Goal: Task Accomplishment & Management: Manage account settings

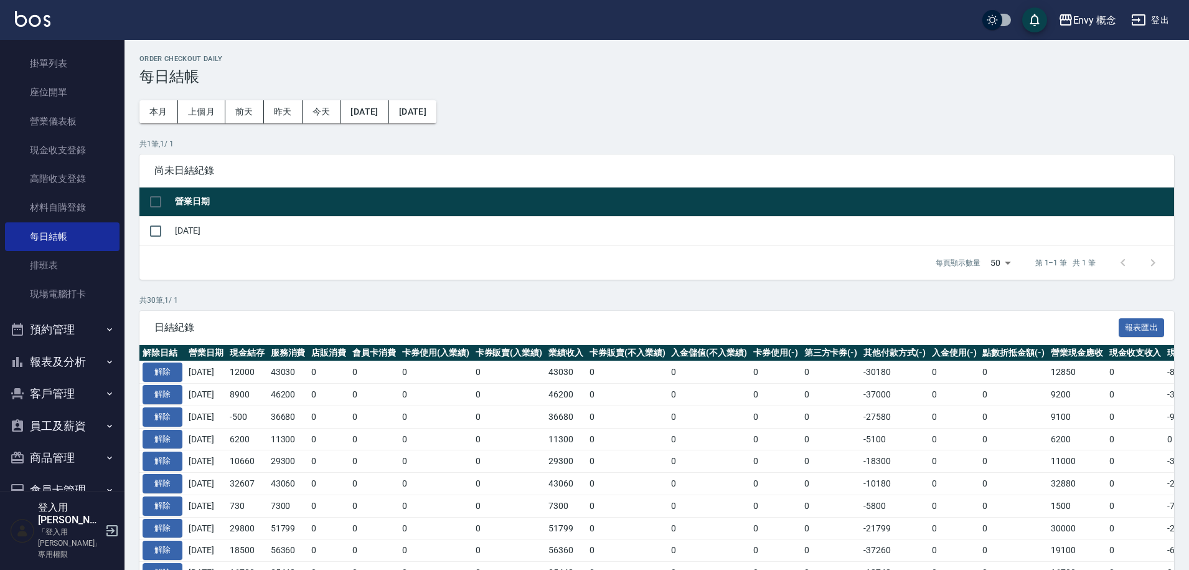
scroll to position [161, 0]
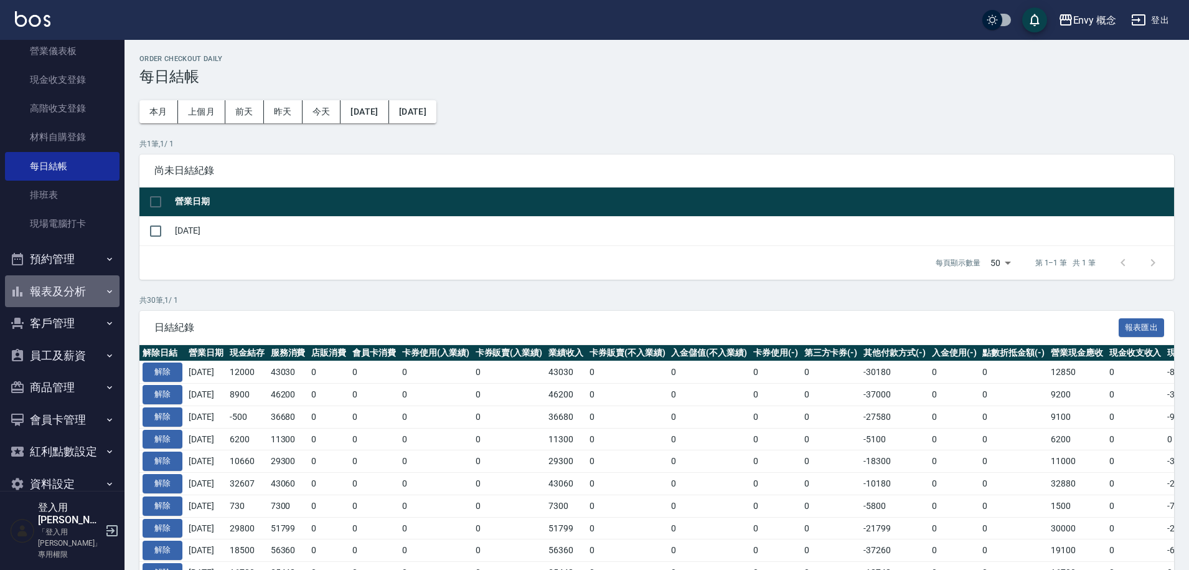
click at [76, 292] on button "報表及分析" at bounding box center [62, 291] width 115 height 32
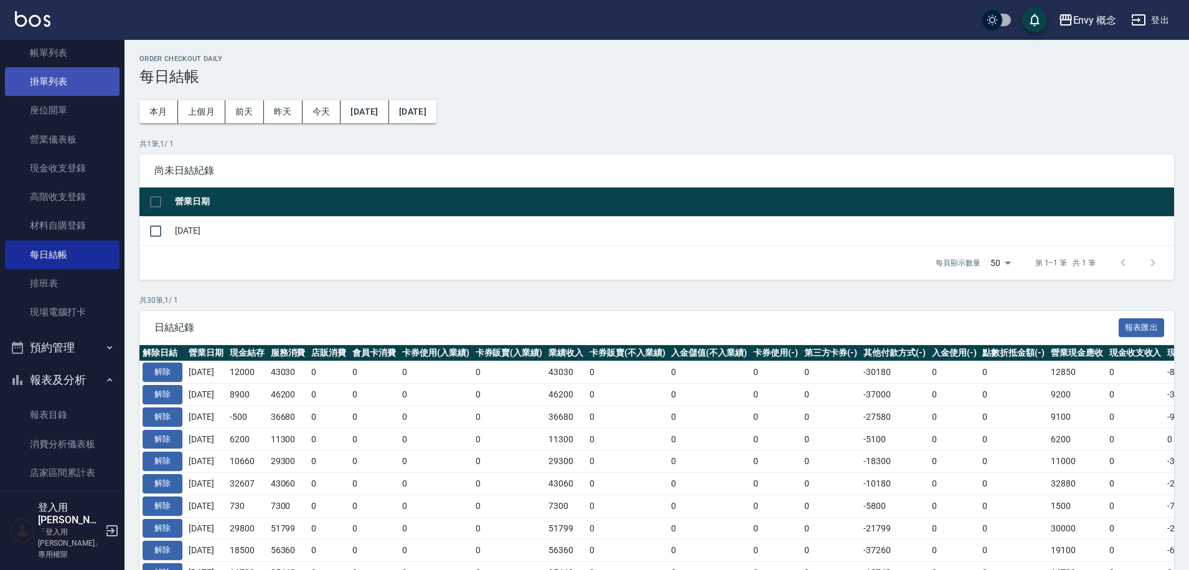
scroll to position [0, 0]
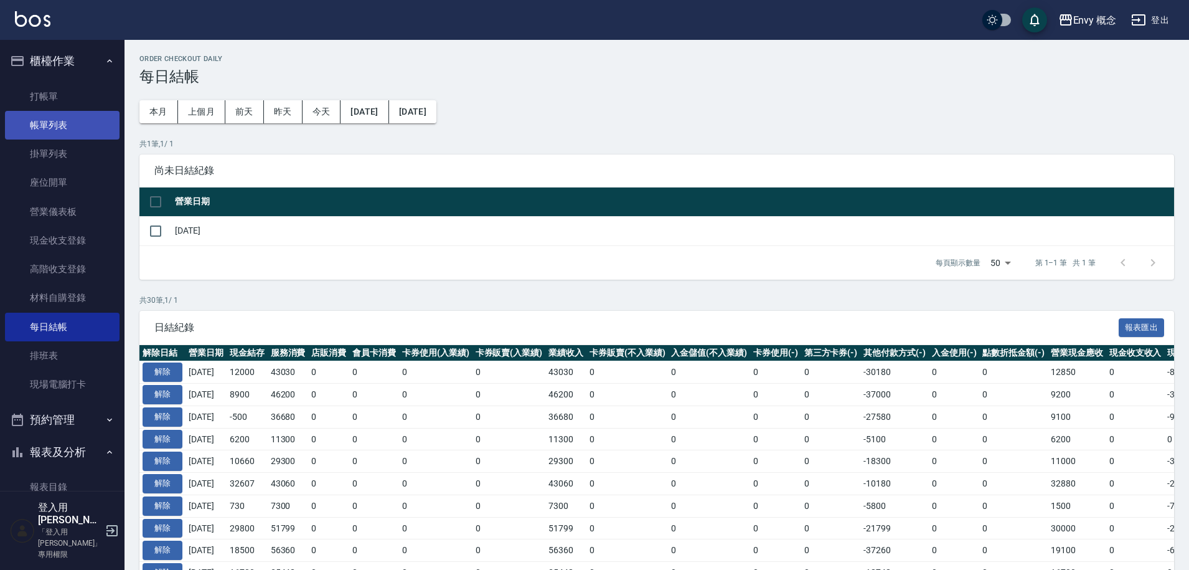
click at [68, 128] on link "帳單列表" at bounding box center [62, 125] width 115 height 29
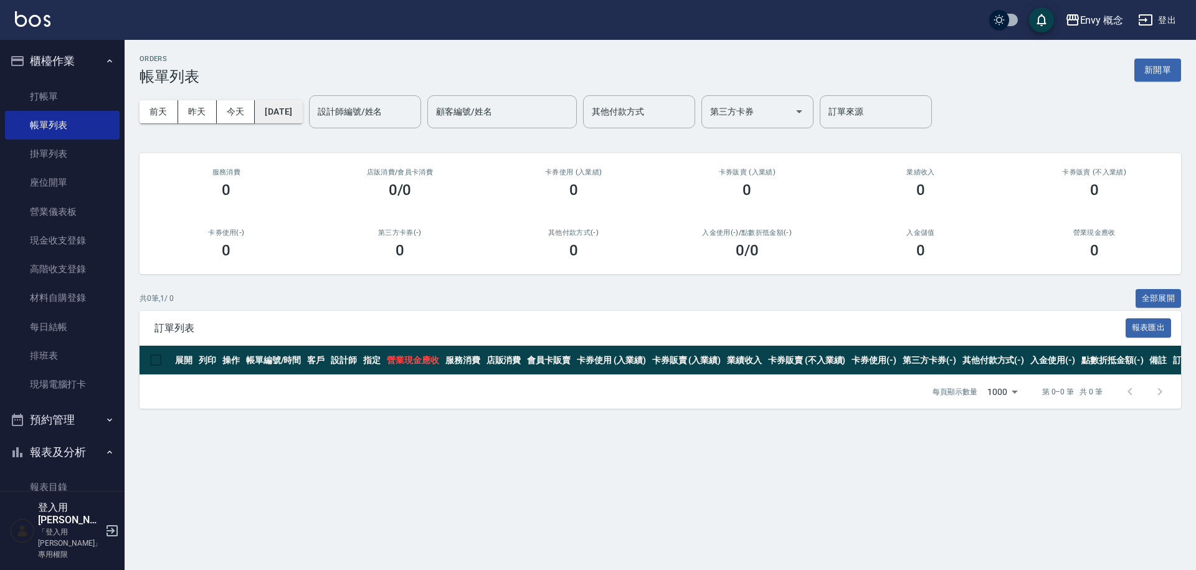
click at [302, 115] on button "2025/09/08" at bounding box center [278, 111] width 47 height 23
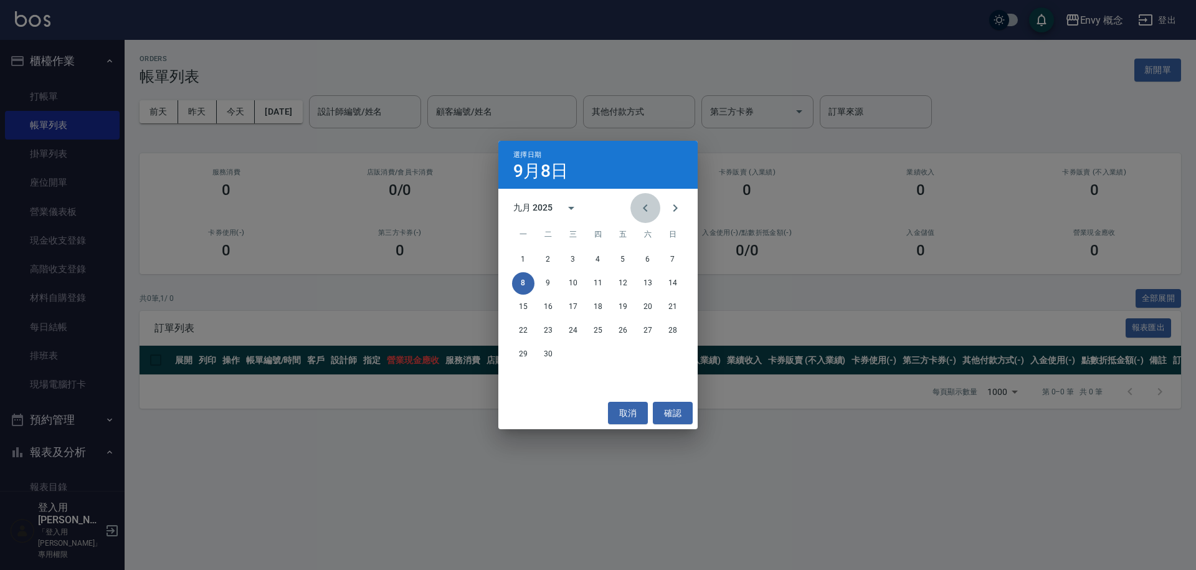
click at [635, 209] on button "Previous month" at bounding box center [645, 208] width 30 height 30
click at [567, 332] on button "20" at bounding box center [573, 330] width 22 height 22
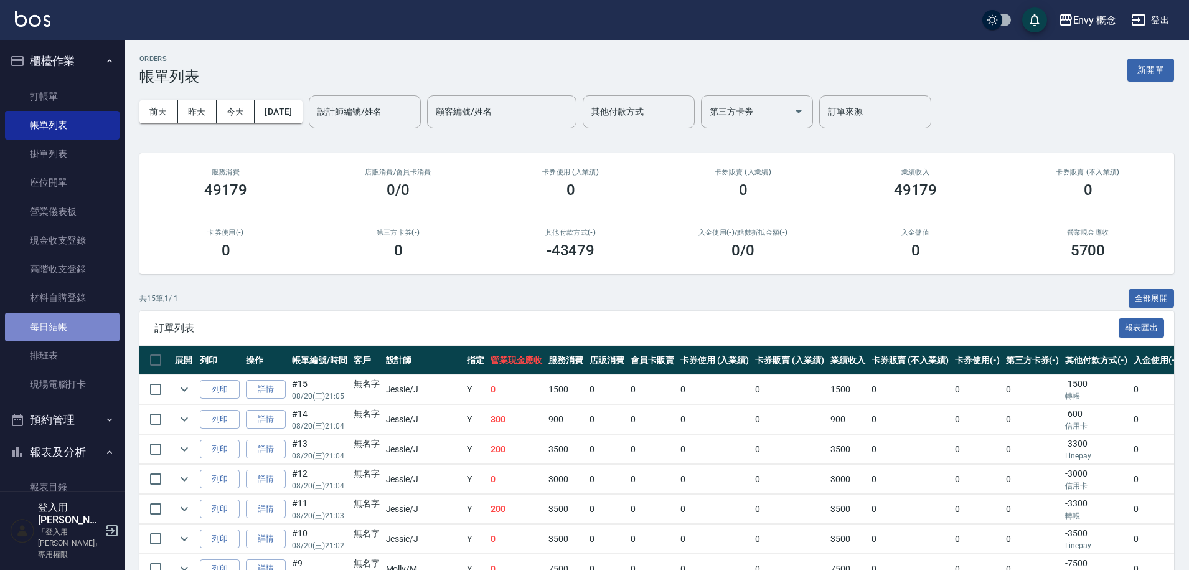
click at [69, 321] on link "每日結帳" at bounding box center [62, 327] width 115 height 29
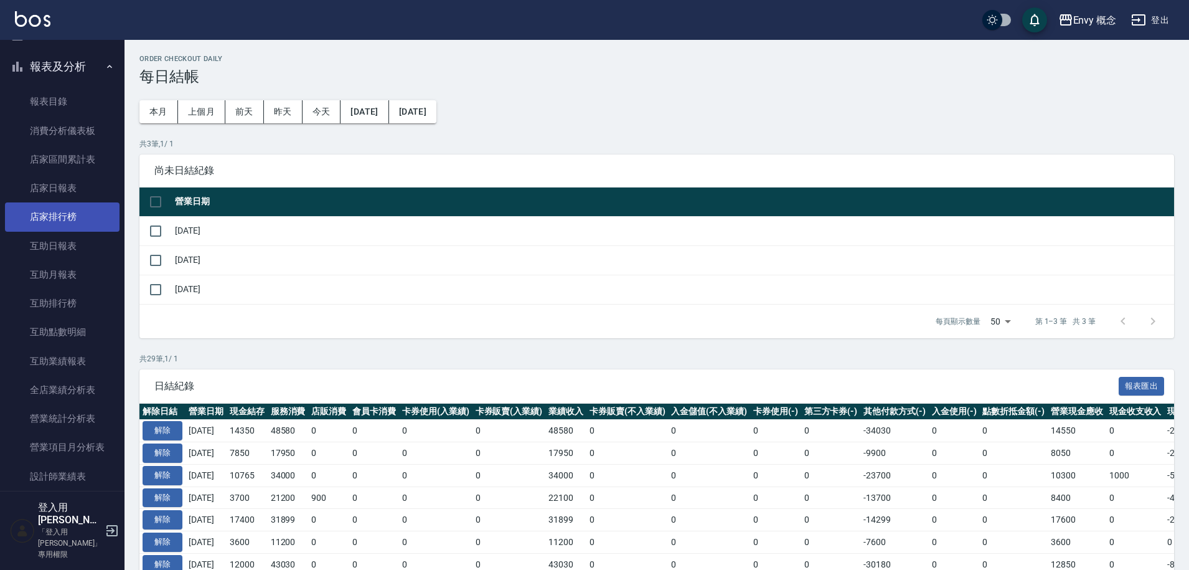
scroll to position [229, 0]
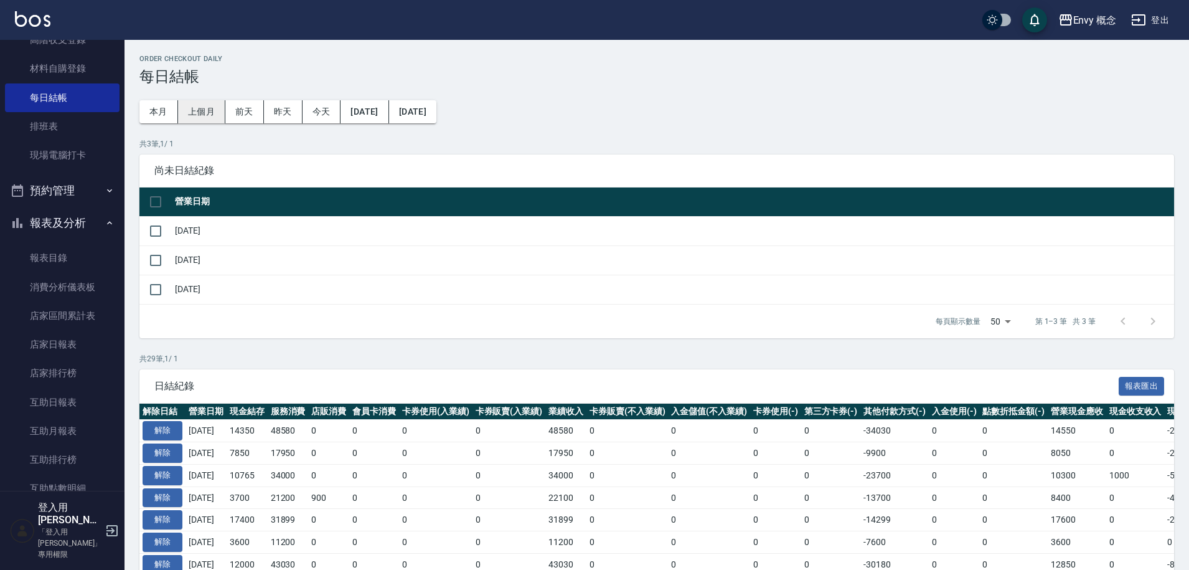
click at [199, 107] on button "上個月" at bounding box center [201, 111] width 47 height 23
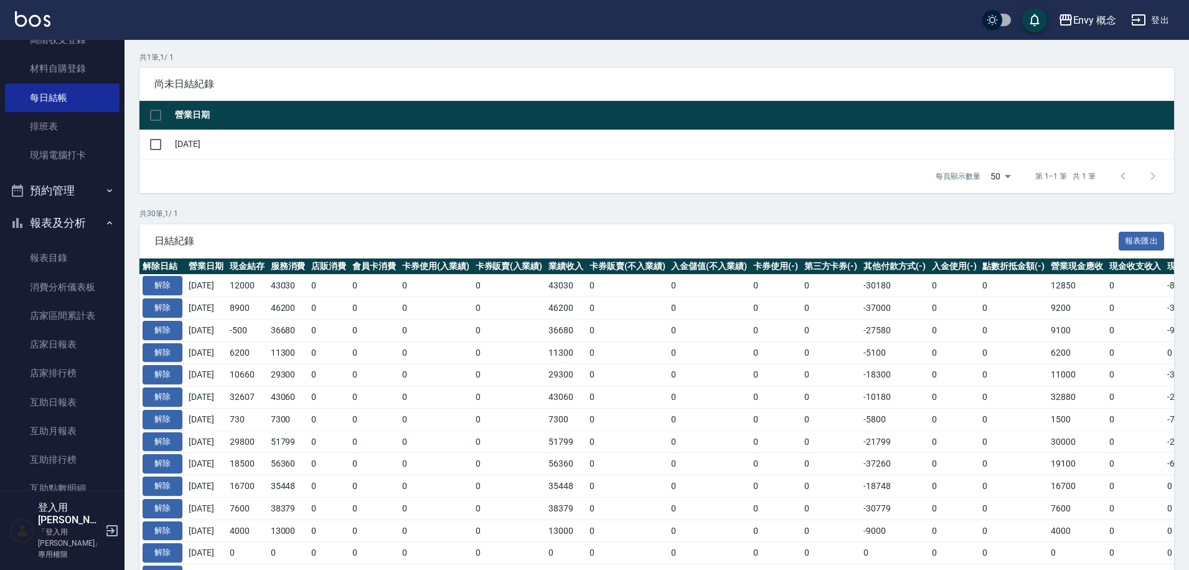
scroll to position [112, 0]
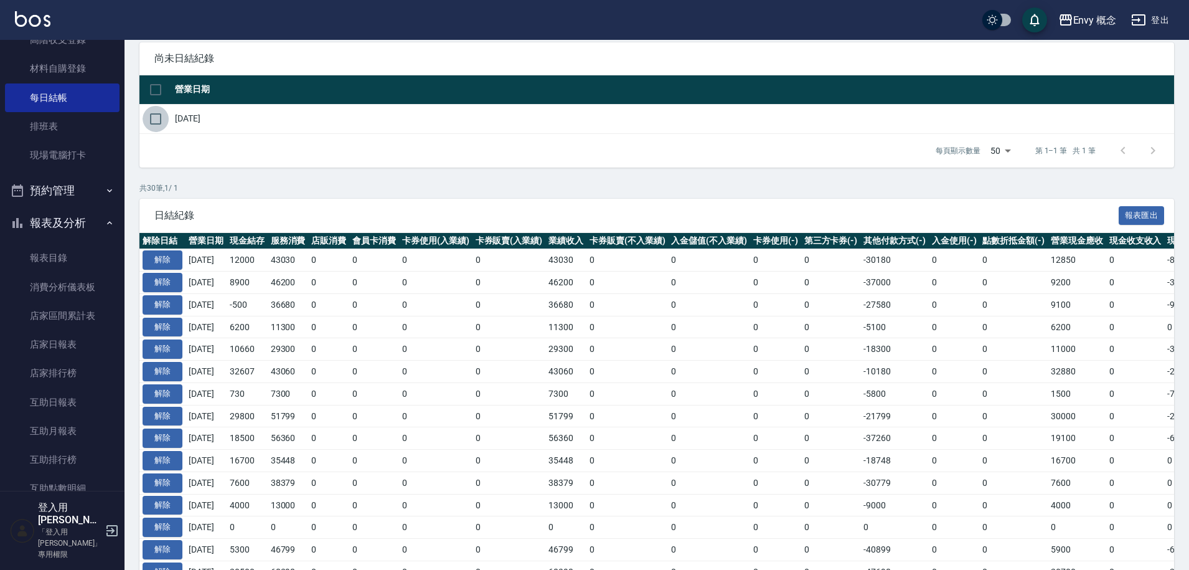
click at [159, 120] on input "checkbox" at bounding box center [156, 119] width 26 height 26
checkbox input "true"
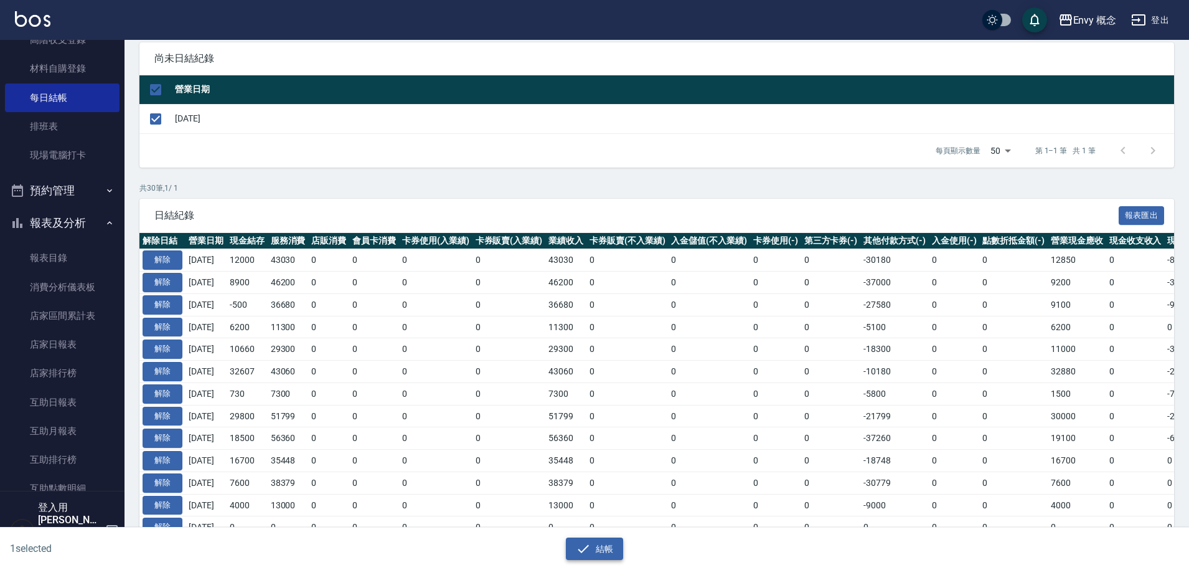
click at [593, 551] on button "結帳" at bounding box center [595, 548] width 58 height 23
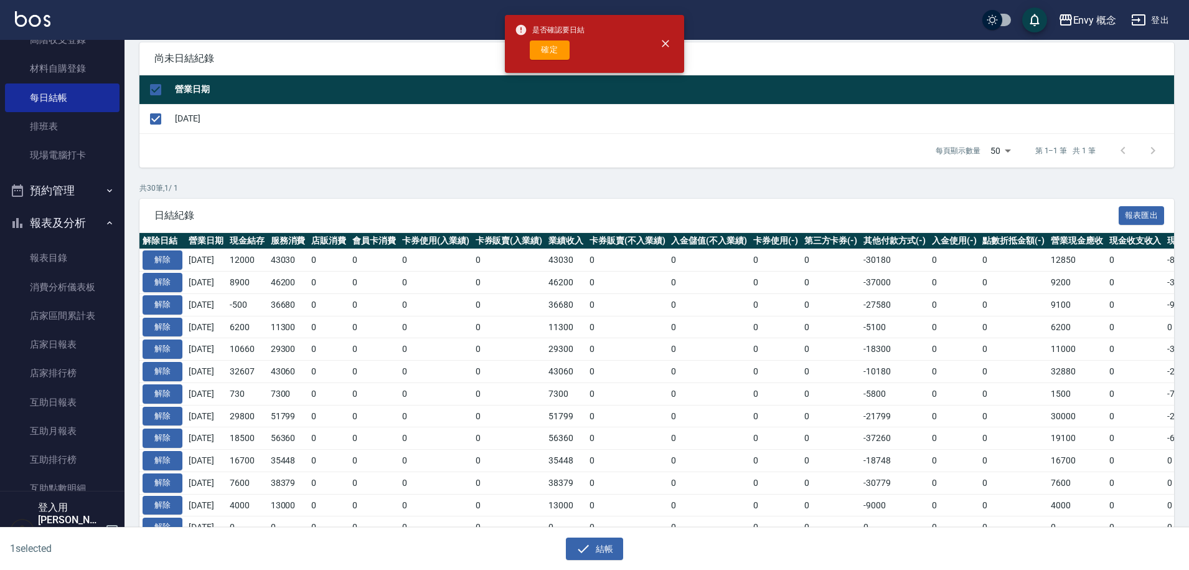
click at [549, 57] on button "確定" at bounding box center [550, 49] width 40 height 19
checkbox input "false"
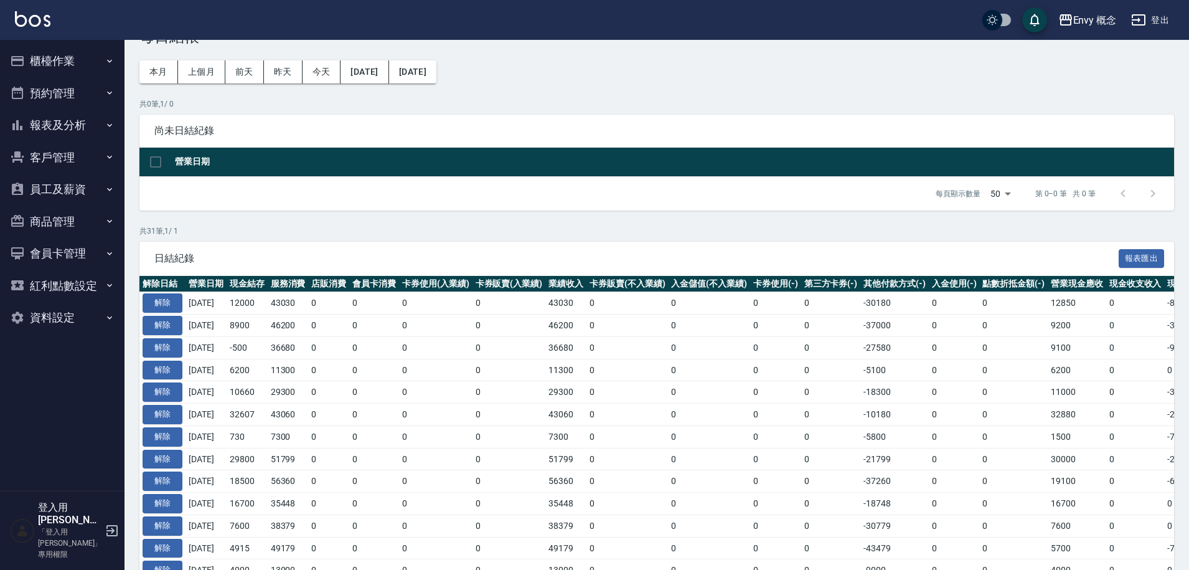
scroll to position [225, 0]
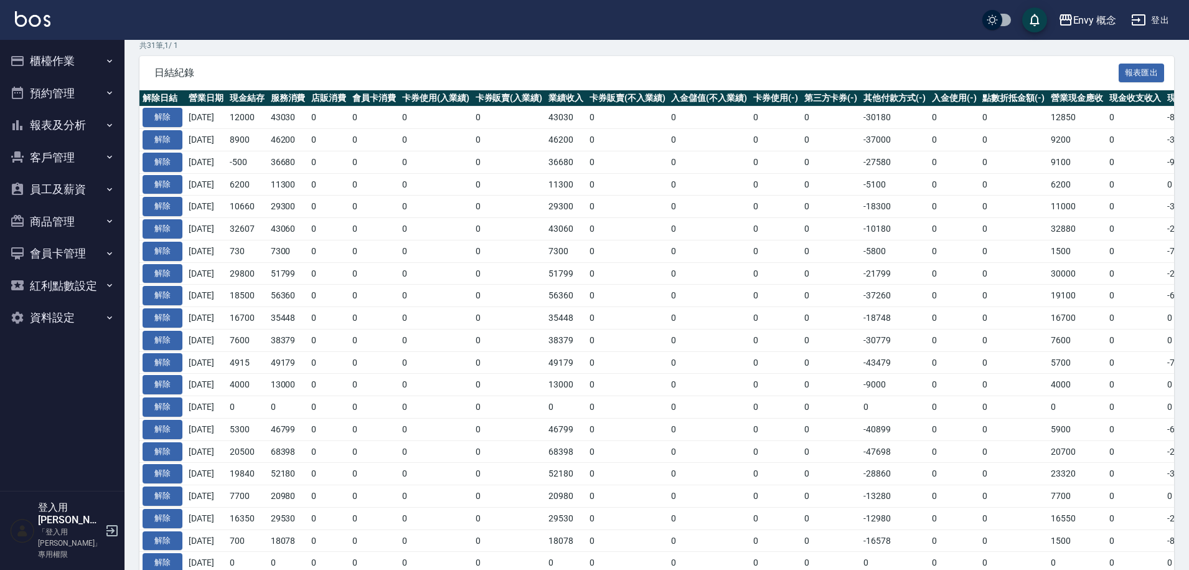
click at [73, 74] on button "櫃檯作業" at bounding box center [62, 61] width 115 height 32
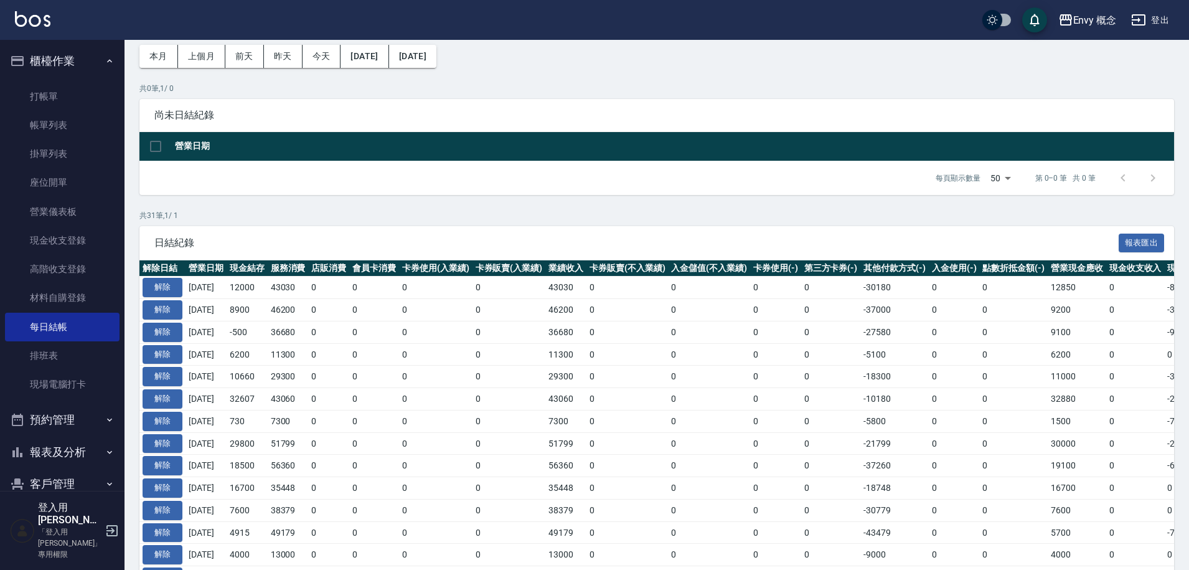
scroll to position [0, 0]
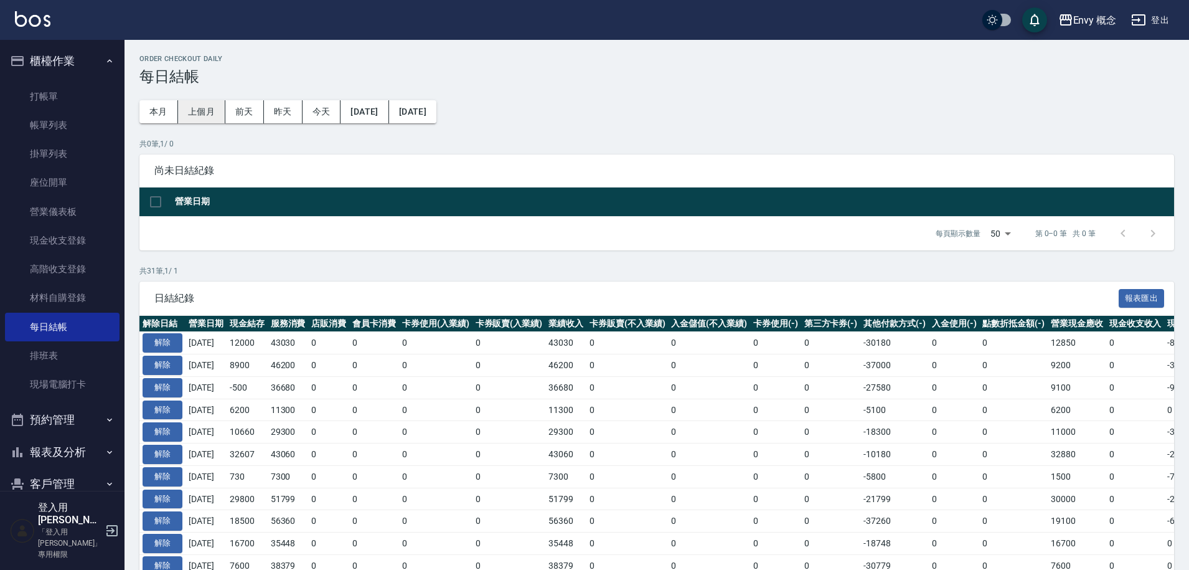
click at [207, 110] on button "上個月" at bounding box center [201, 111] width 47 height 23
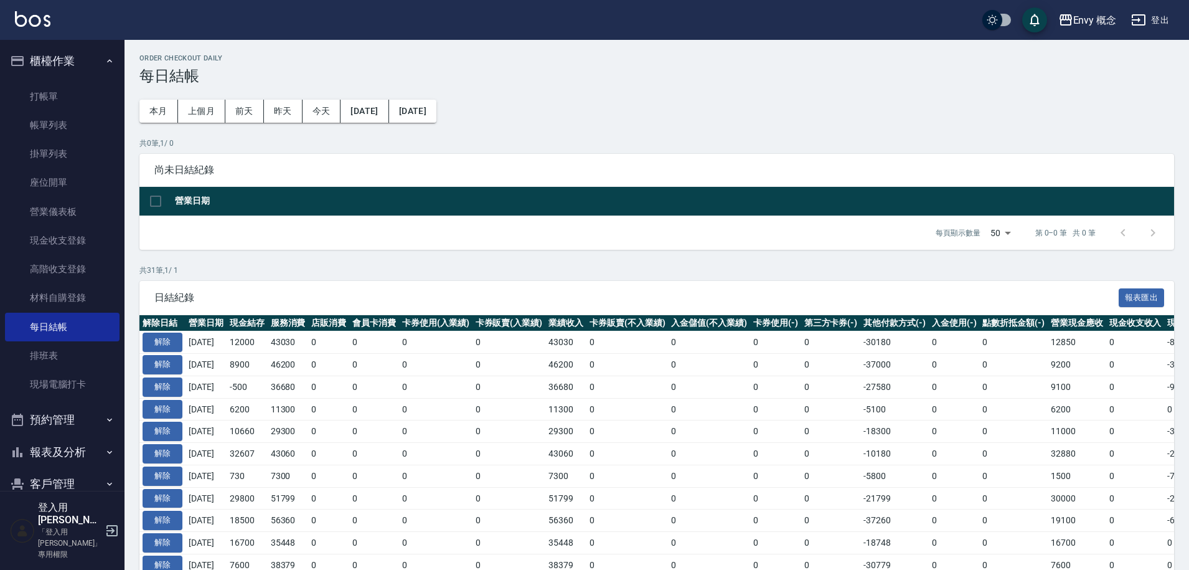
scroll to position [2, 0]
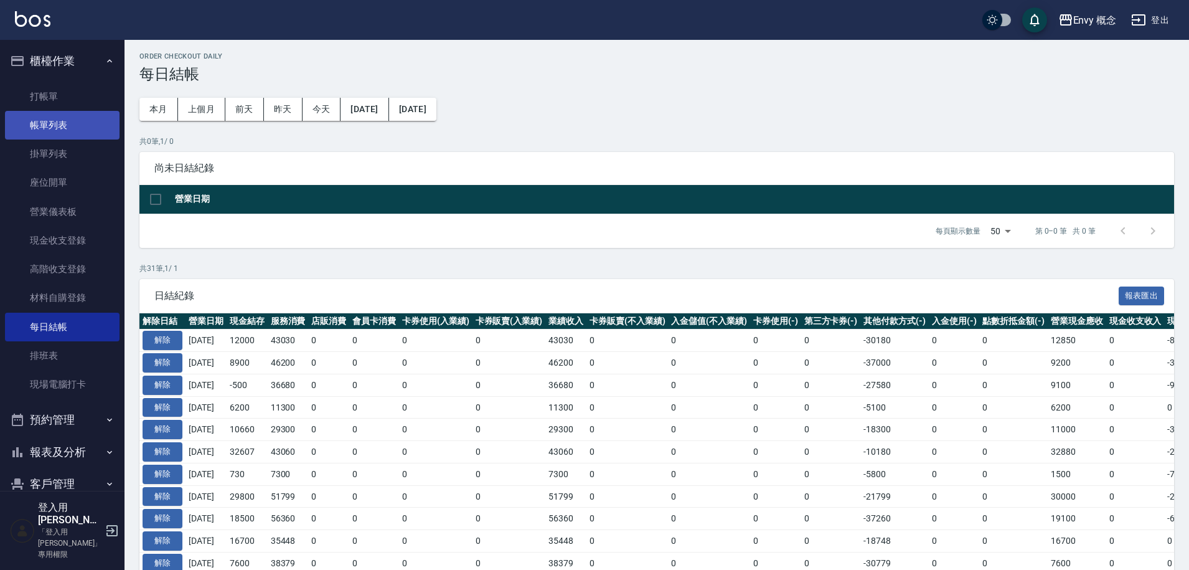
click at [75, 123] on link "帳單列表" at bounding box center [62, 125] width 115 height 29
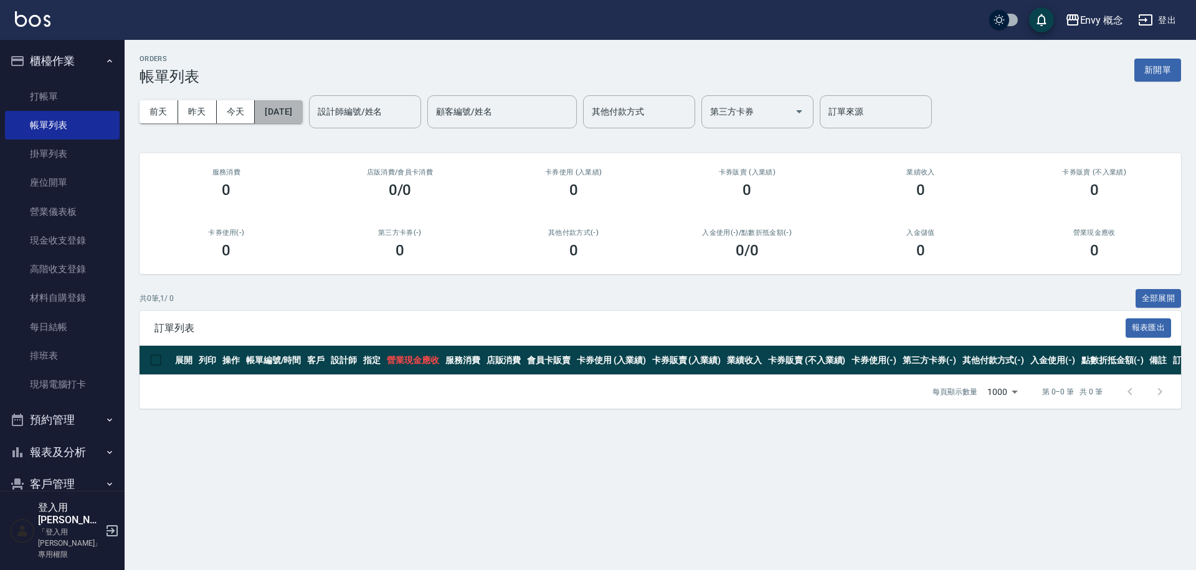
click at [302, 111] on button "2025/09/08" at bounding box center [278, 111] width 47 height 23
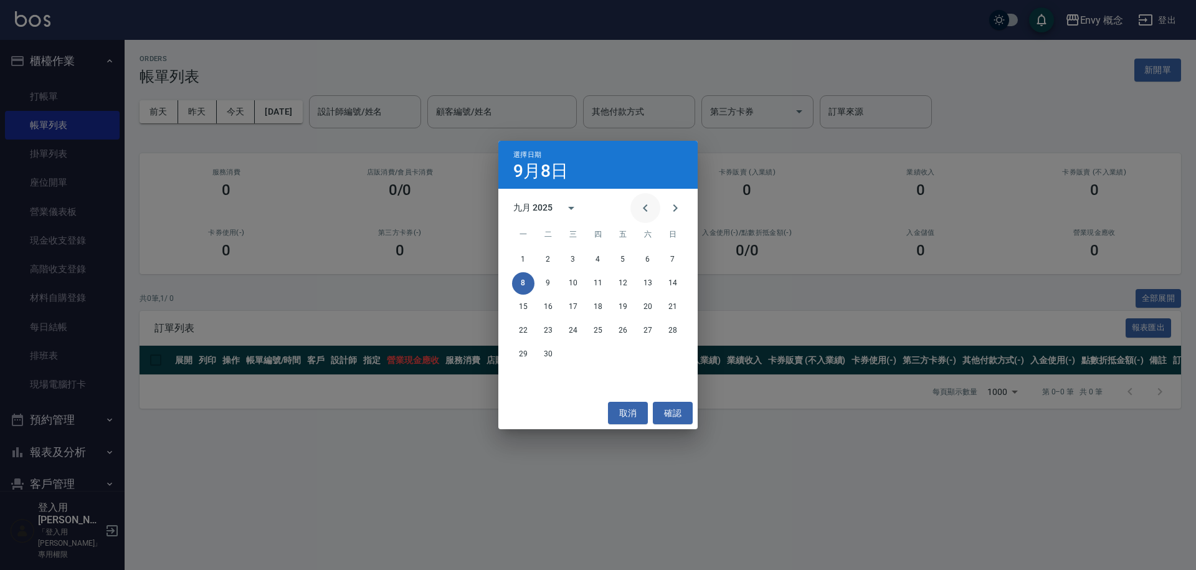
click at [645, 206] on icon "Previous month" at bounding box center [645, 207] width 4 height 7
click at [574, 331] on button "20" at bounding box center [573, 330] width 22 height 22
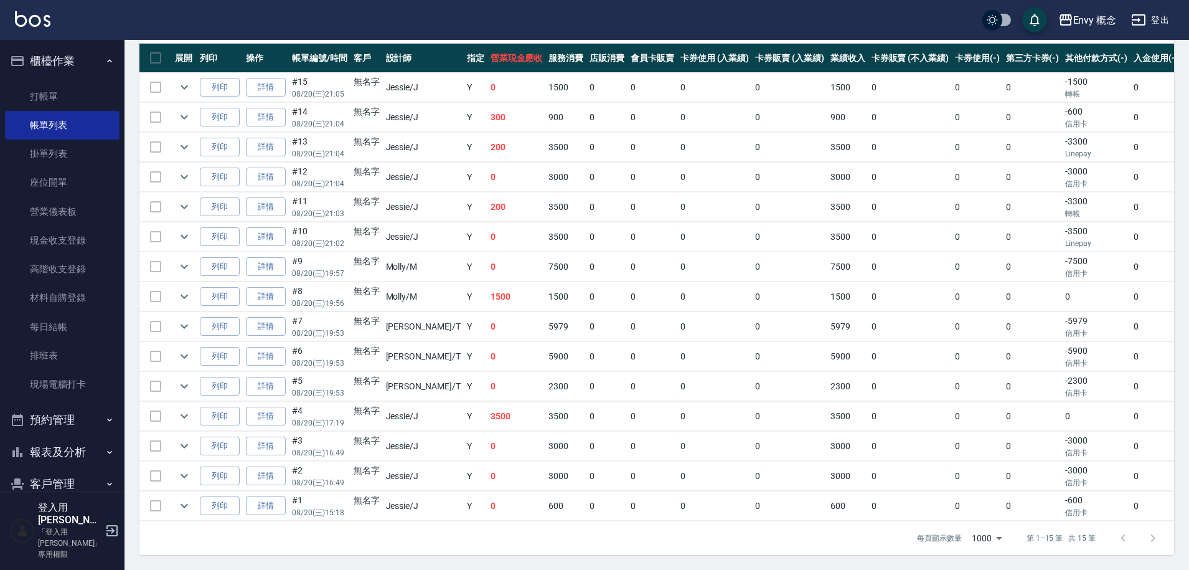
scroll to position [311, 0]
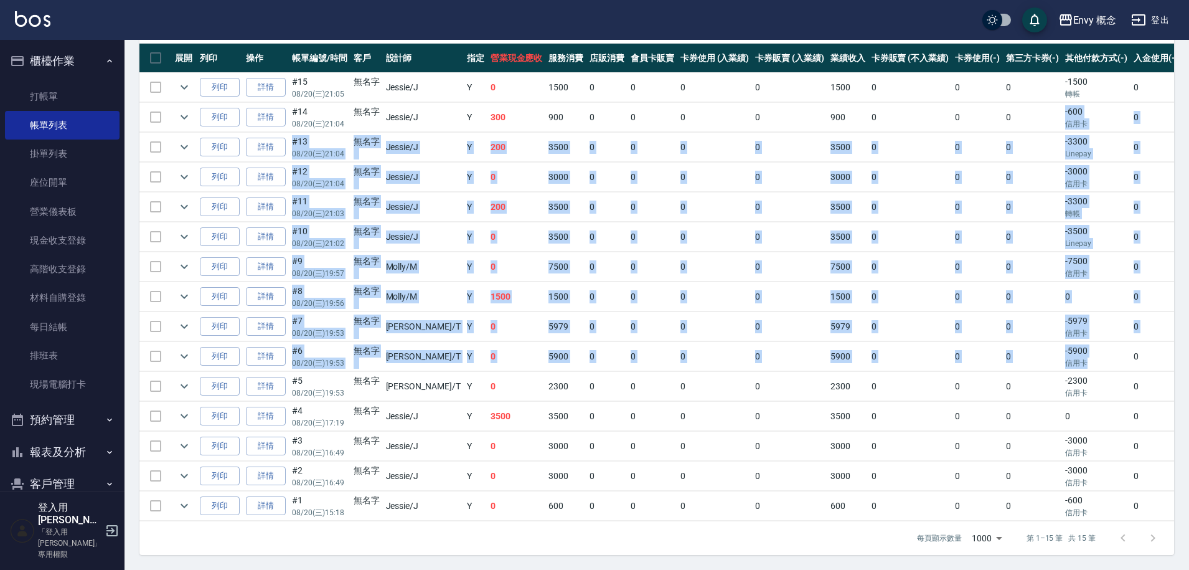
drag, startPoint x: 1029, startPoint y: 107, endPoint x: 1062, endPoint y: 361, distance: 255.6
click at [1062, 361] on tbody "列印 詳情 #15 08/20 (三) 21:05 無名字 Jessie /J Y 0 1500 0 0 0 0 1500 0 0 0 -1500 轉帳 0 …" at bounding box center [726, 297] width 1175 height 448
click at [1066, 357] on p "信用卡" at bounding box center [1097, 362] width 62 height 11
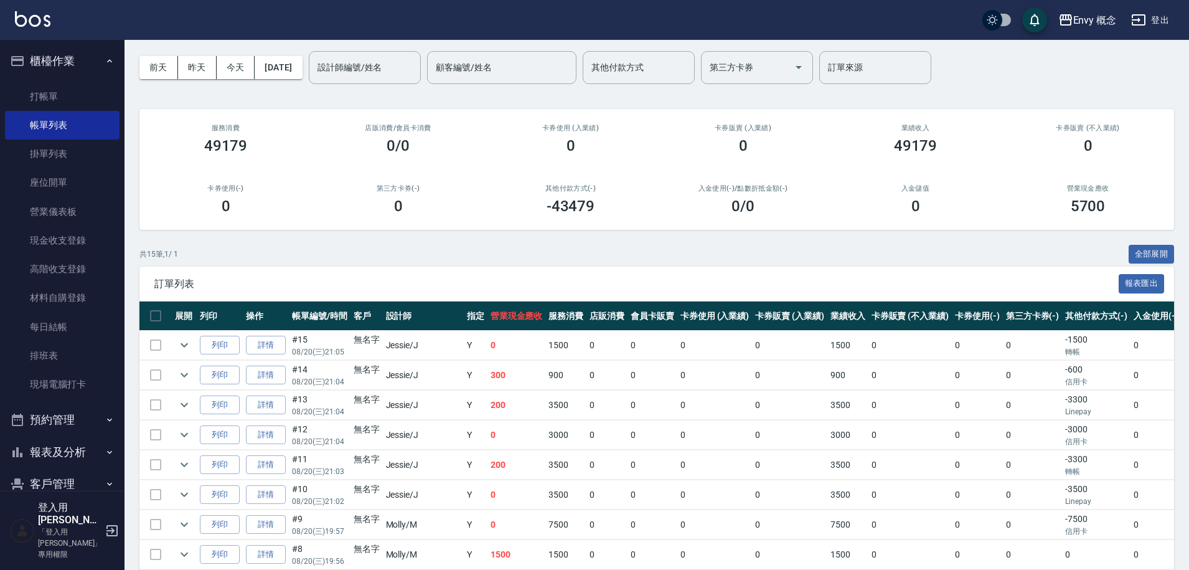
scroll to position [0, 0]
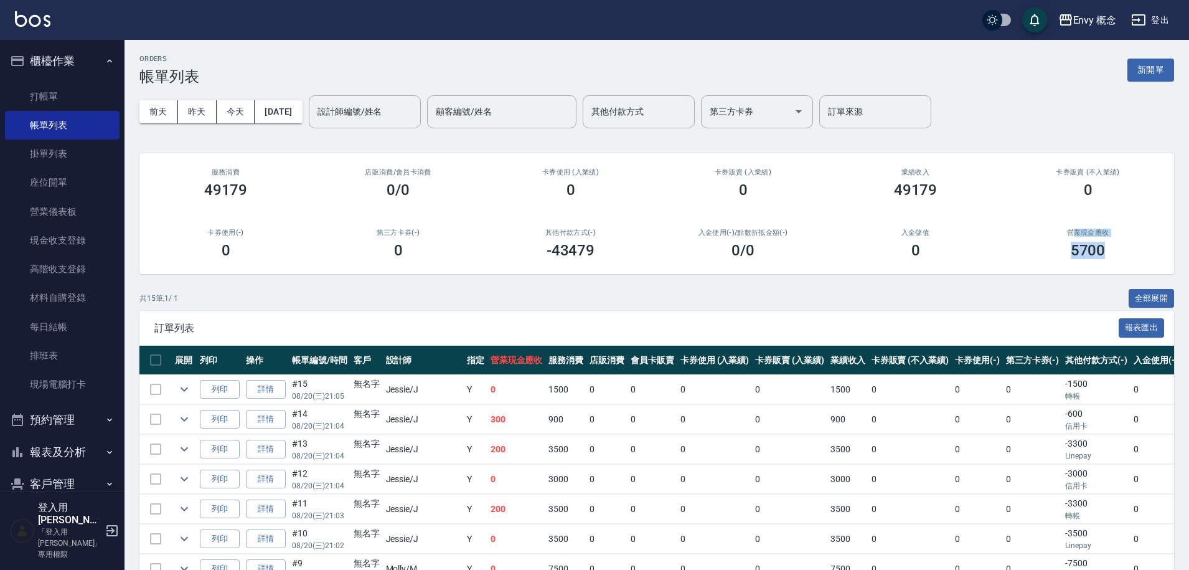
drag, startPoint x: 1071, startPoint y: 232, endPoint x: 1104, endPoint y: 261, distance: 44.2
click at [1104, 261] on div "營業現金應收 5700" at bounding box center [1088, 244] width 173 height 60
click at [1075, 273] on div "營業現金應收 5700" at bounding box center [1088, 244] width 173 height 60
click at [67, 330] on link "每日結帳" at bounding box center [62, 327] width 115 height 29
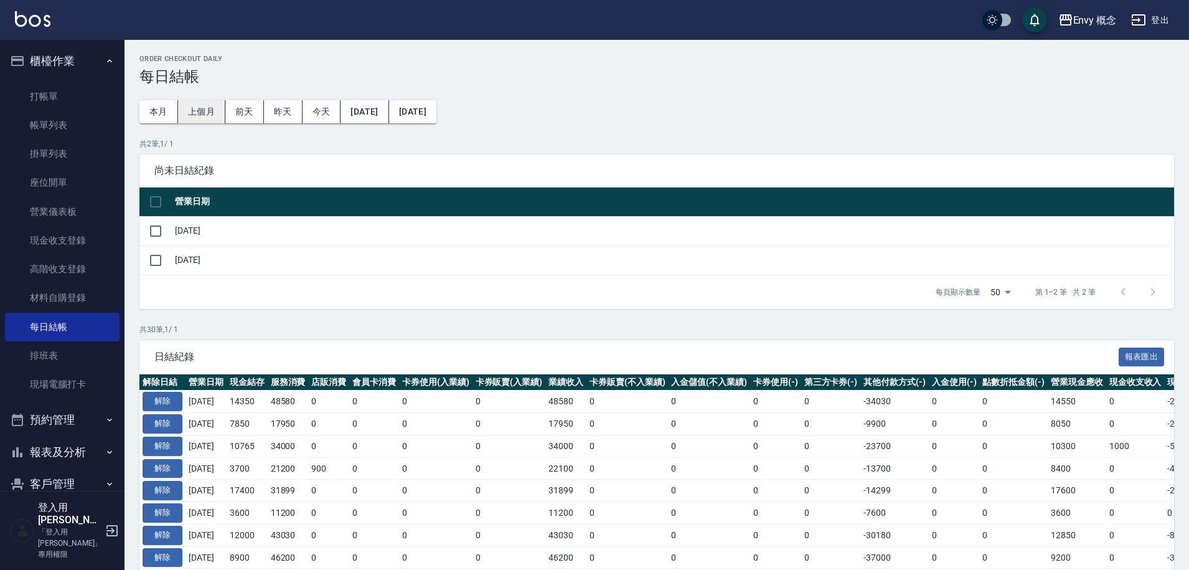
click at [189, 115] on button "上個月" at bounding box center [201, 111] width 47 height 23
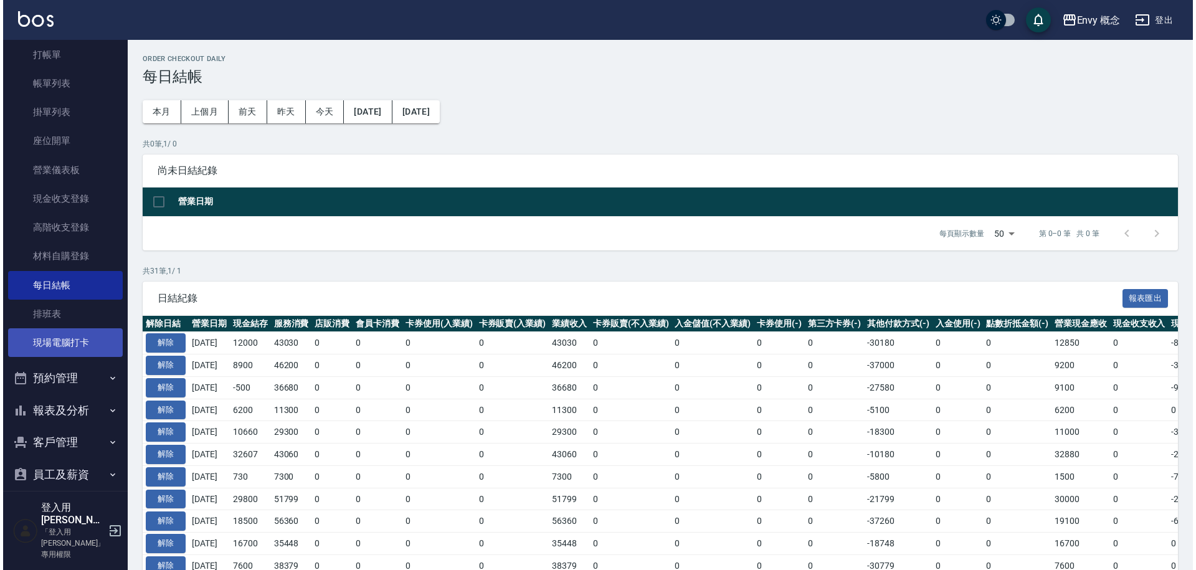
scroll to position [161, 0]
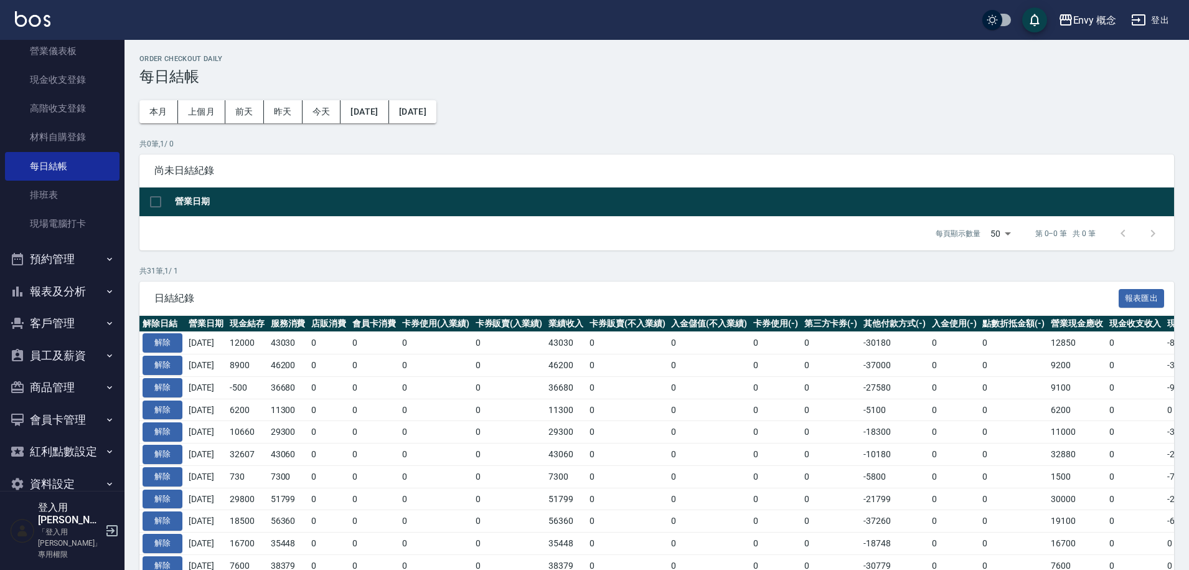
click at [79, 351] on button "員工及薪資" at bounding box center [62, 355] width 115 height 32
click at [1156, 19] on button "登出" at bounding box center [1151, 20] width 48 height 23
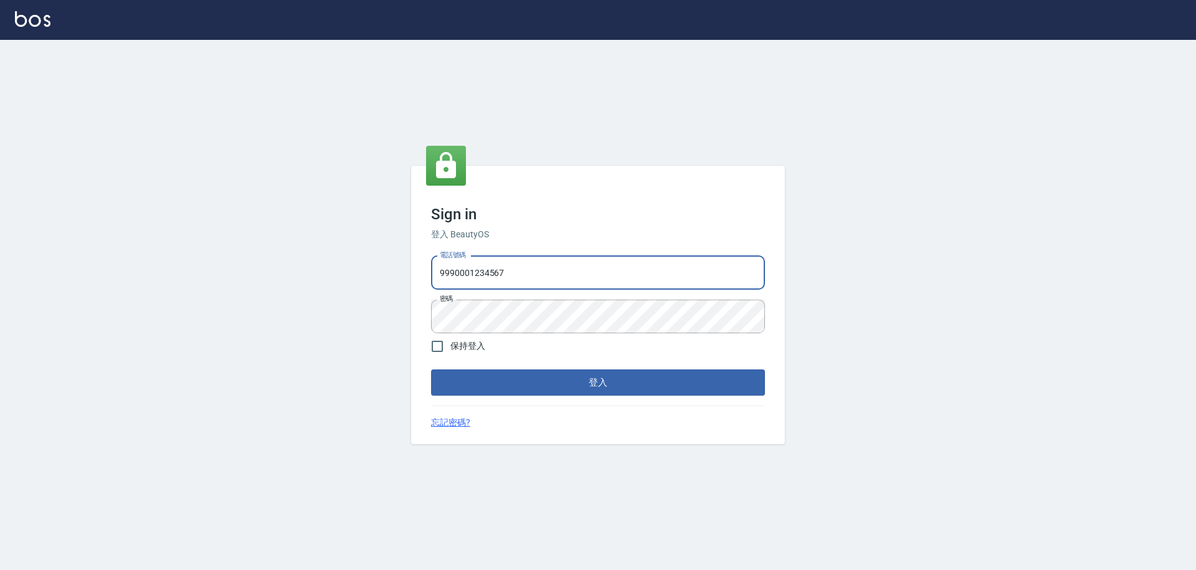
click at [412, 270] on div "Sign in 登入 BeautyOS 電話號碼 9990001234567 電話號碼 密碼 密碼 保持登入 登入 忘記密碼?" at bounding box center [598, 305] width 374 height 278
type input "09308892120"
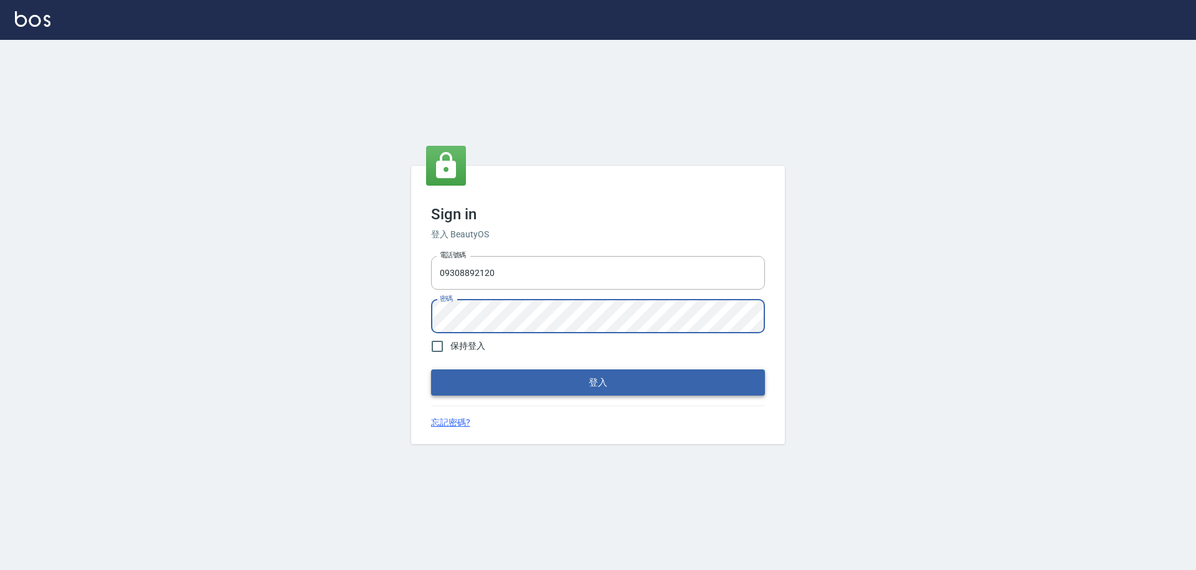
click at [577, 392] on button "登入" at bounding box center [598, 382] width 334 height 26
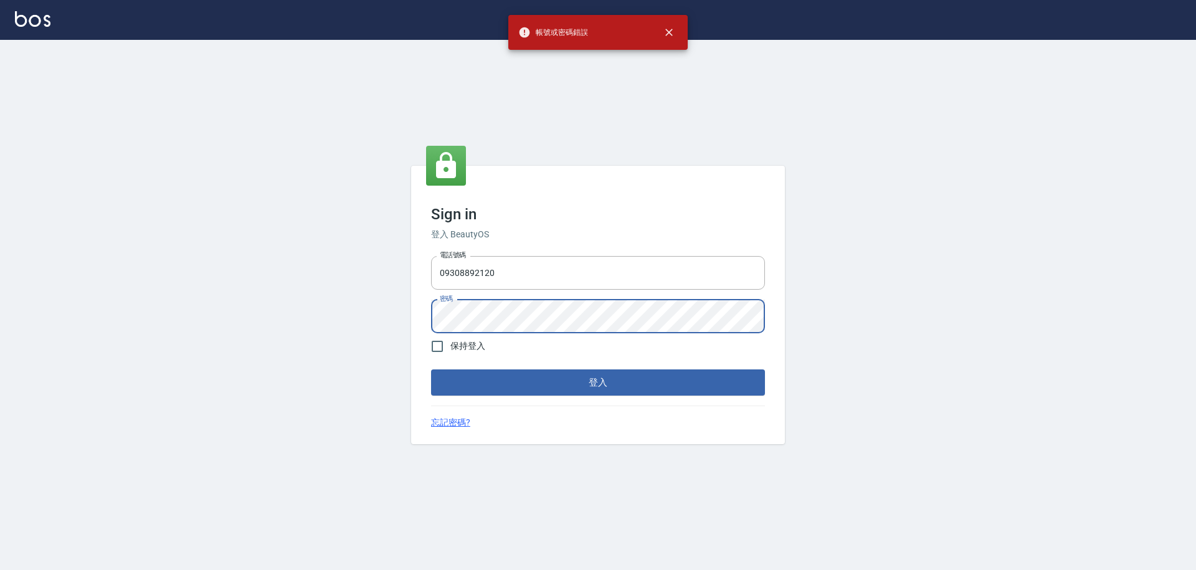
click at [415, 312] on div "Sign in 登入 BeautyOS 電話號碼 09308892120 電話號碼 密碼 密碼 保持登入 登入 忘記密碼?" at bounding box center [598, 305] width 374 height 278
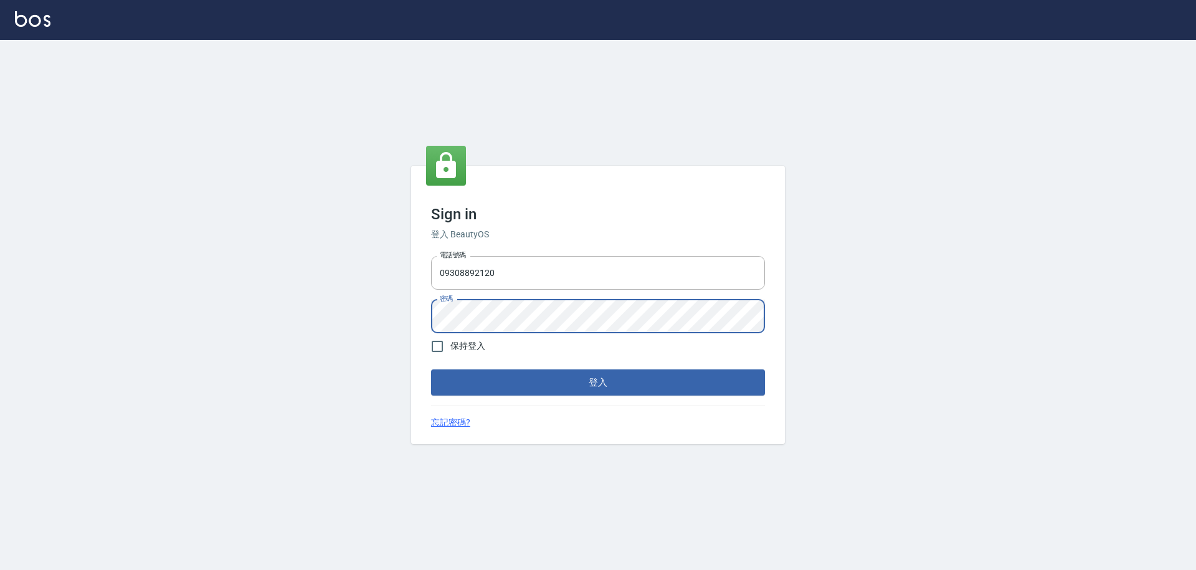
click at [555, 384] on button "登入" at bounding box center [598, 382] width 334 height 26
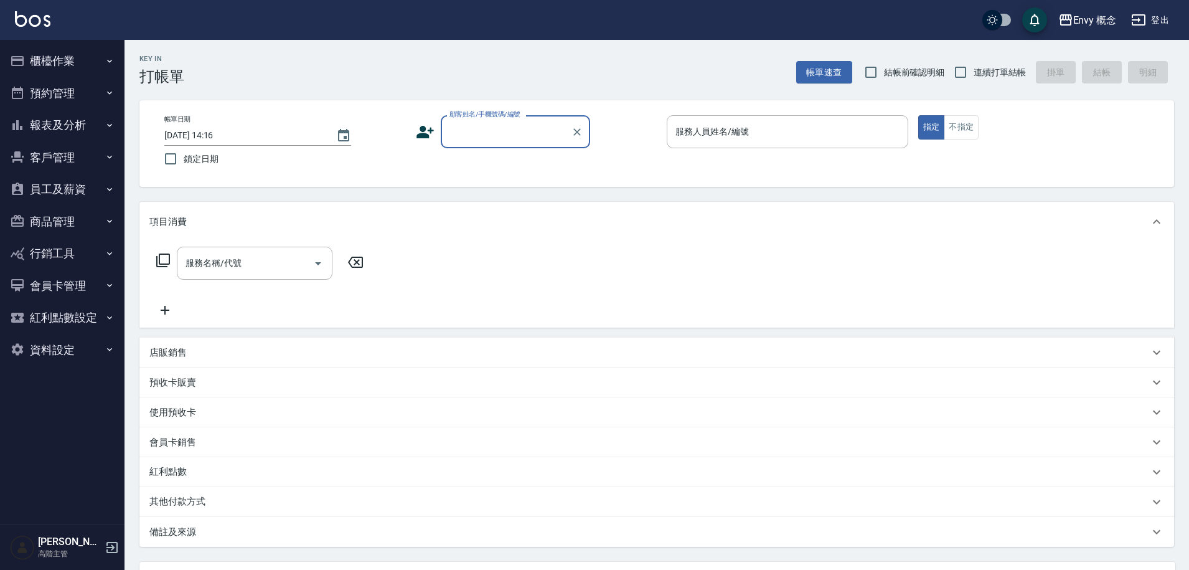
click at [67, 62] on button "櫃檯作業" at bounding box center [62, 61] width 115 height 32
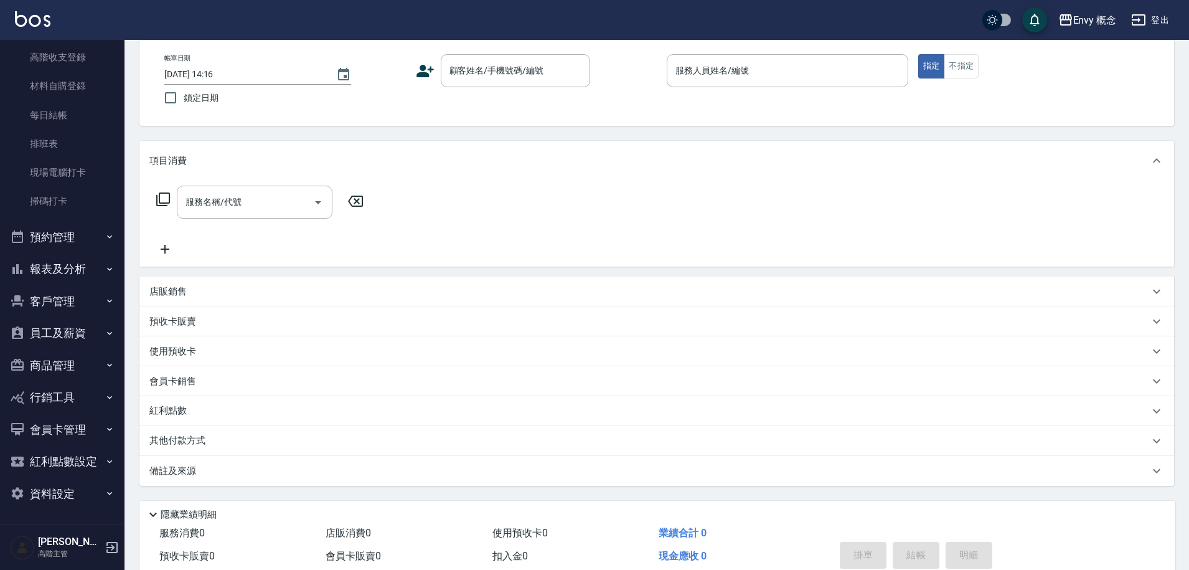
scroll to position [116, 0]
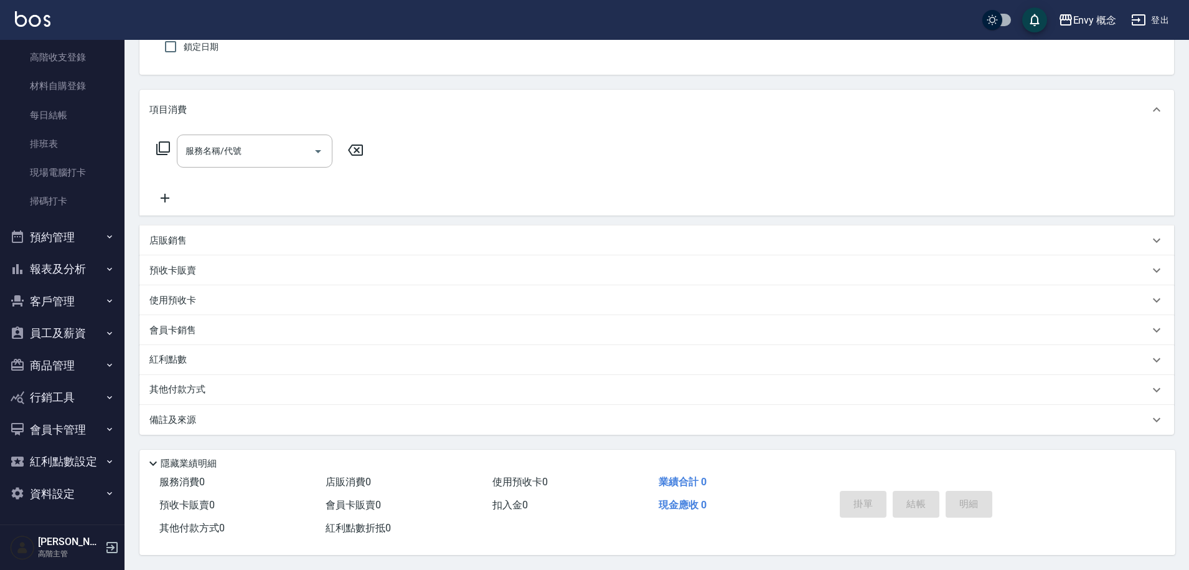
click at [72, 328] on button "員工及薪資" at bounding box center [62, 333] width 115 height 32
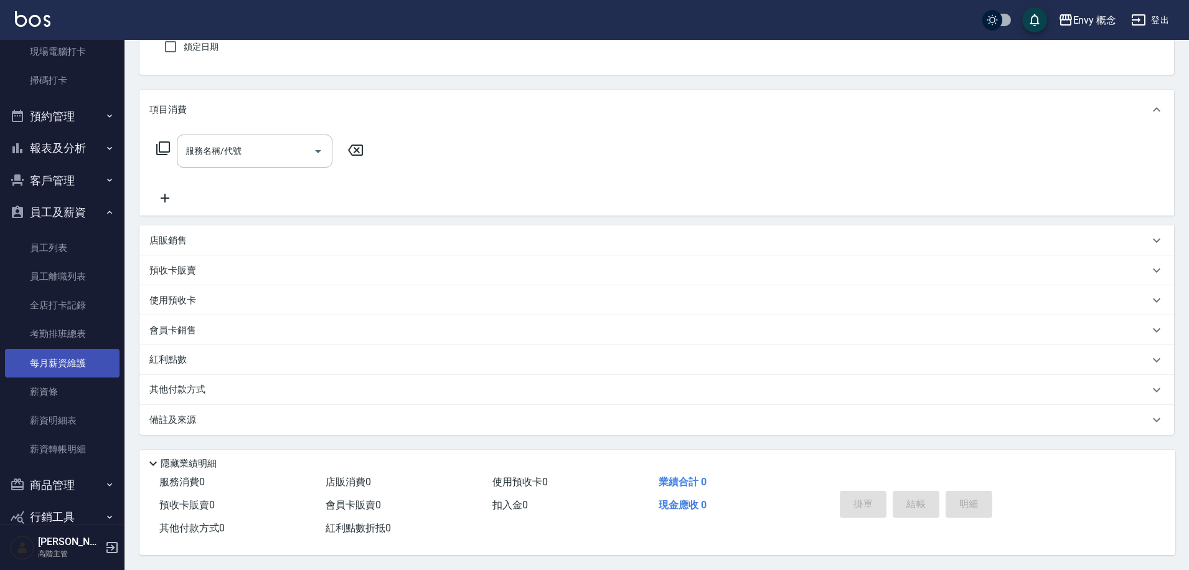
scroll to position [340, 0]
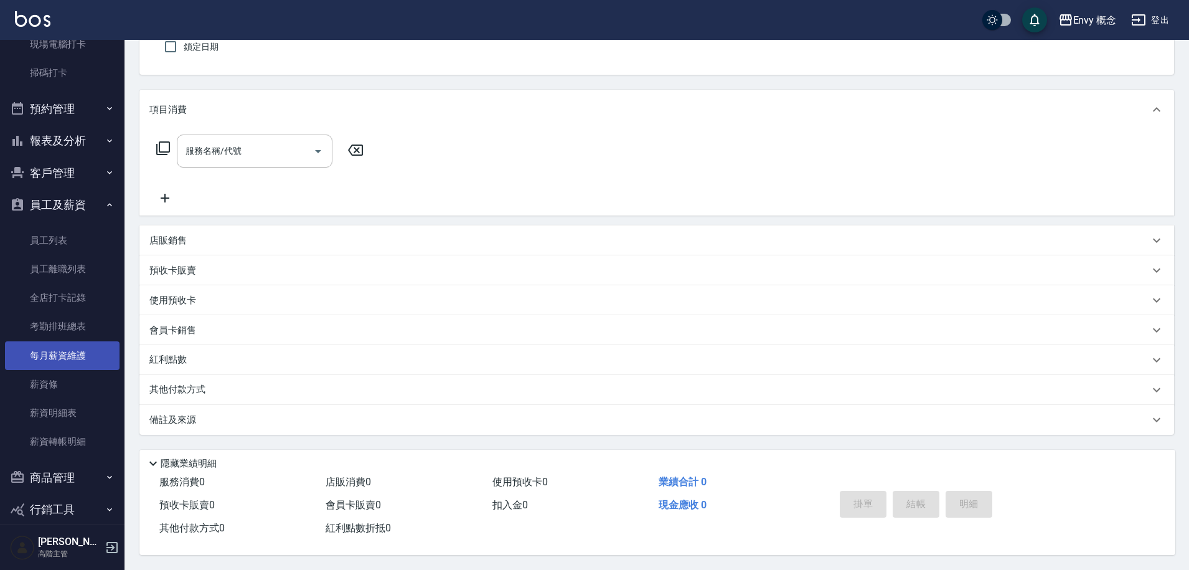
click at [93, 356] on link "每月薪資維護" at bounding box center [62, 355] width 115 height 29
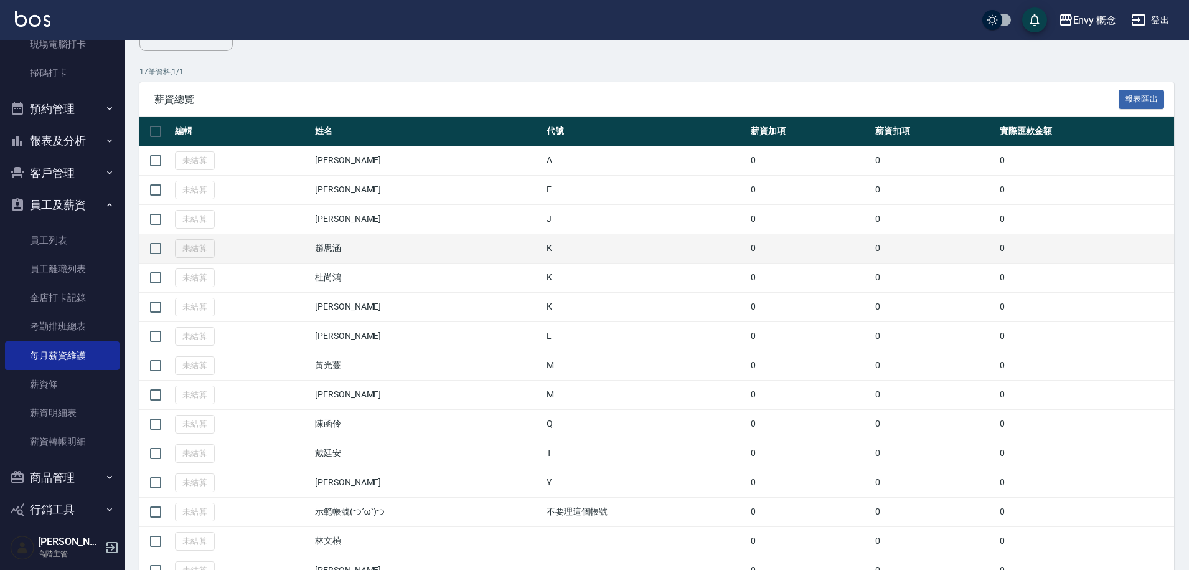
scroll to position [186, 0]
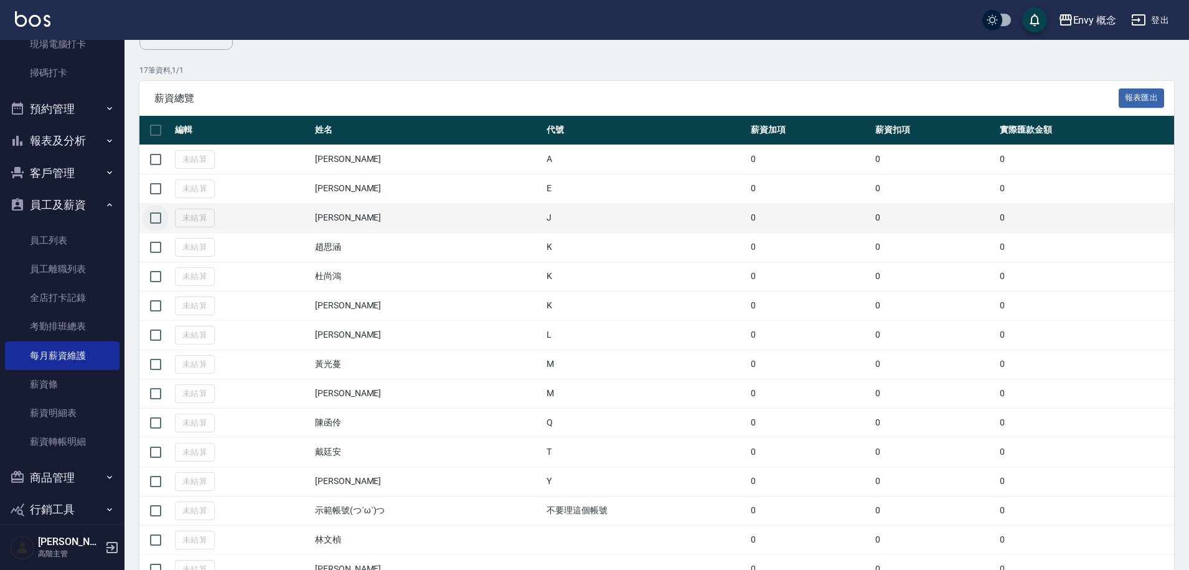
click at [157, 220] on input "checkbox" at bounding box center [156, 218] width 26 height 26
checkbox input "true"
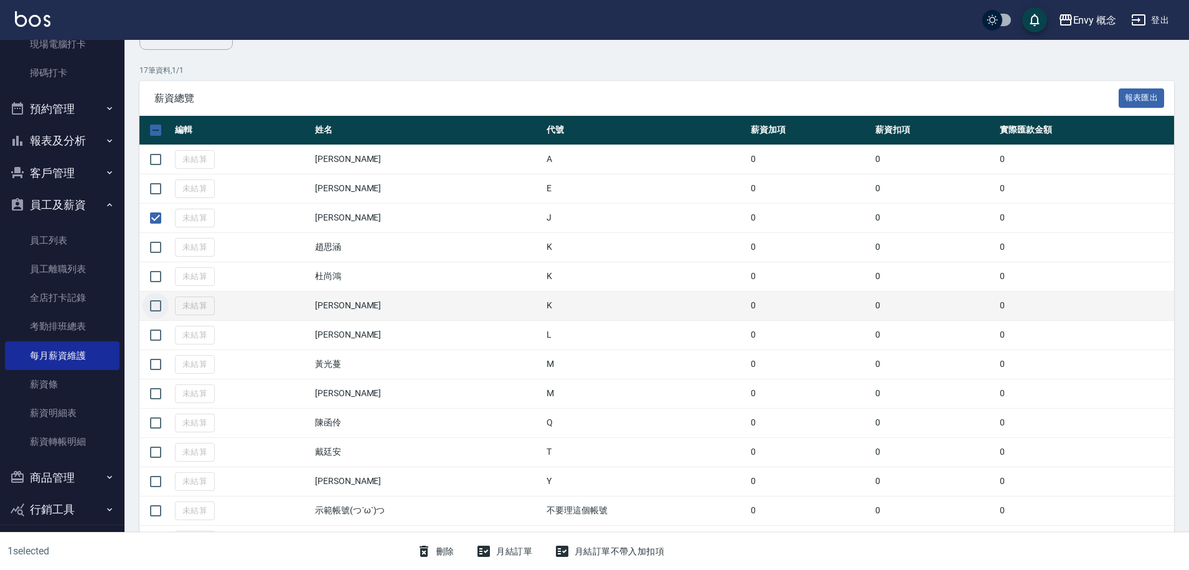
click at [154, 306] on input "checkbox" at bounding box center [156, 306] width 26 height 26
checkbox input "true"
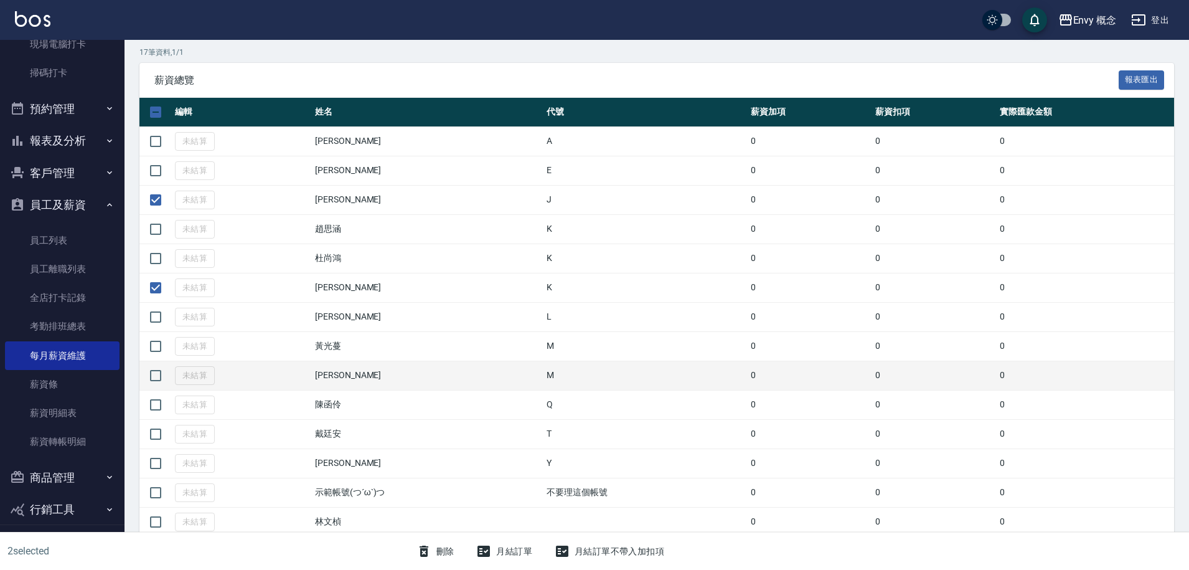
scroll to position [209, 0]
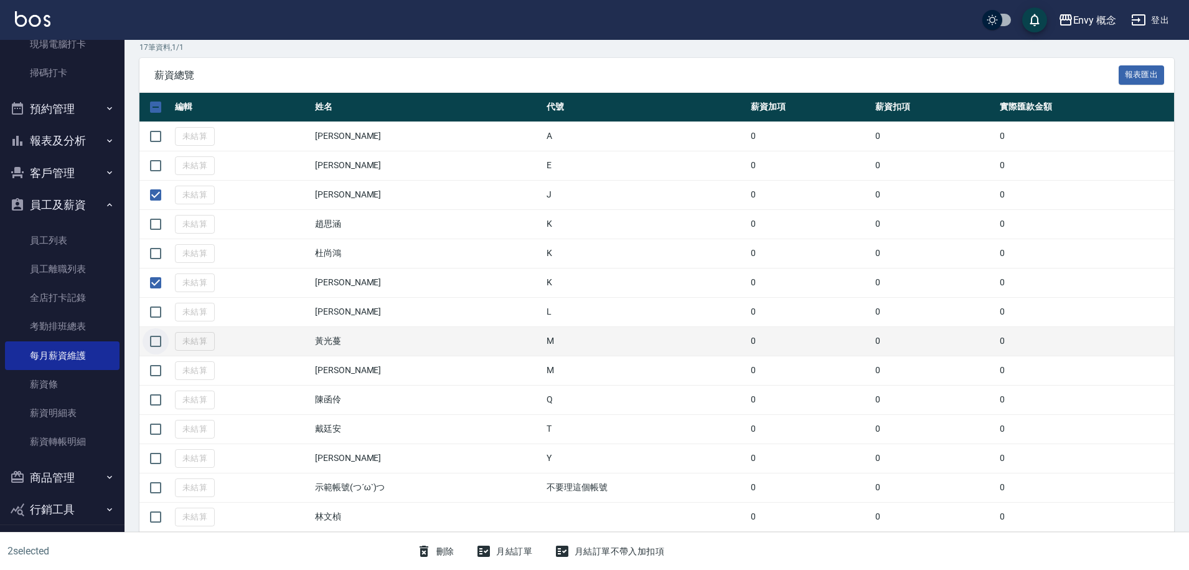
click at [154, 342] on input "checkbox" at bounding box center [156, 341] width 26 height 26
checkbox input "true"
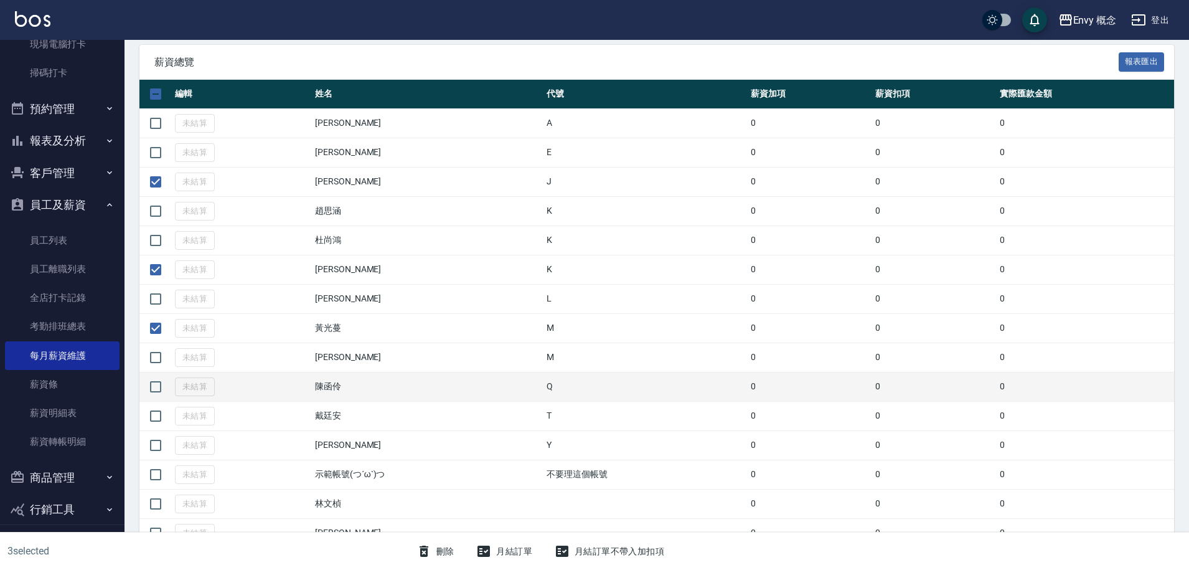
scroll to position [298, 0]
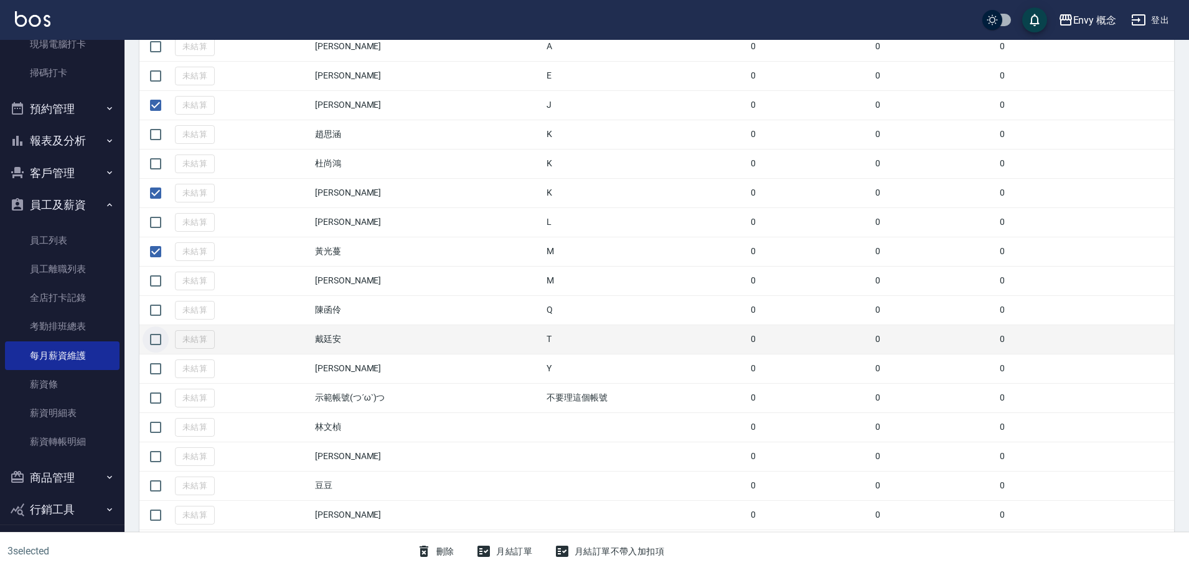
click at [157, 341] on input "checkbox" at bounding box center [156, 339] width 26 height 26
checkbox input "true"
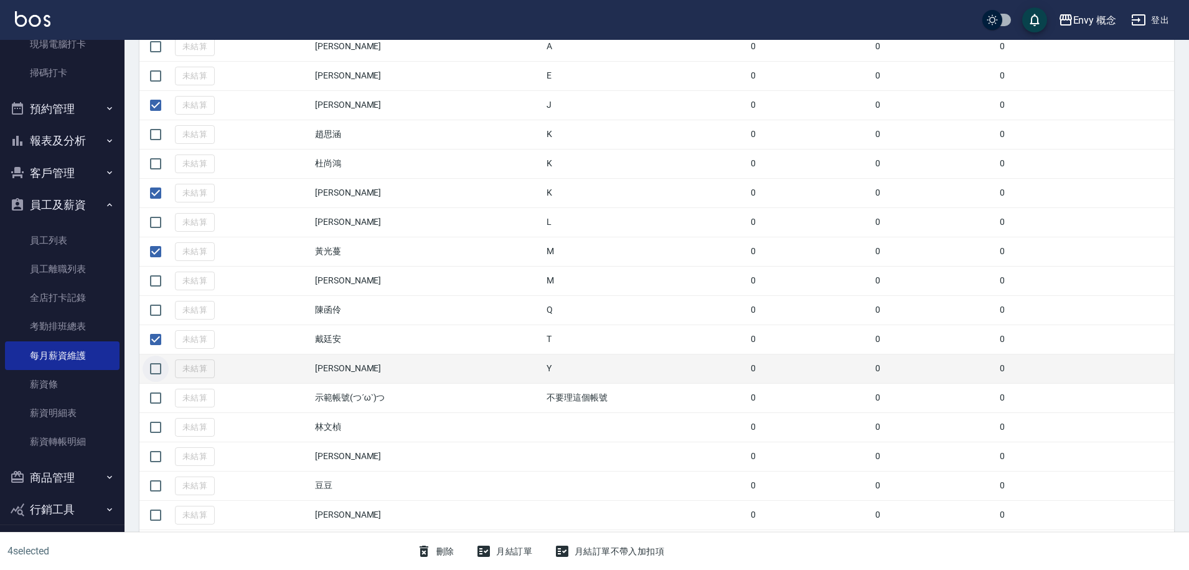
click at [159, 371] on input "checkbox" at bounding box center [156, 369] width 26 height 26
checkbox input "true"
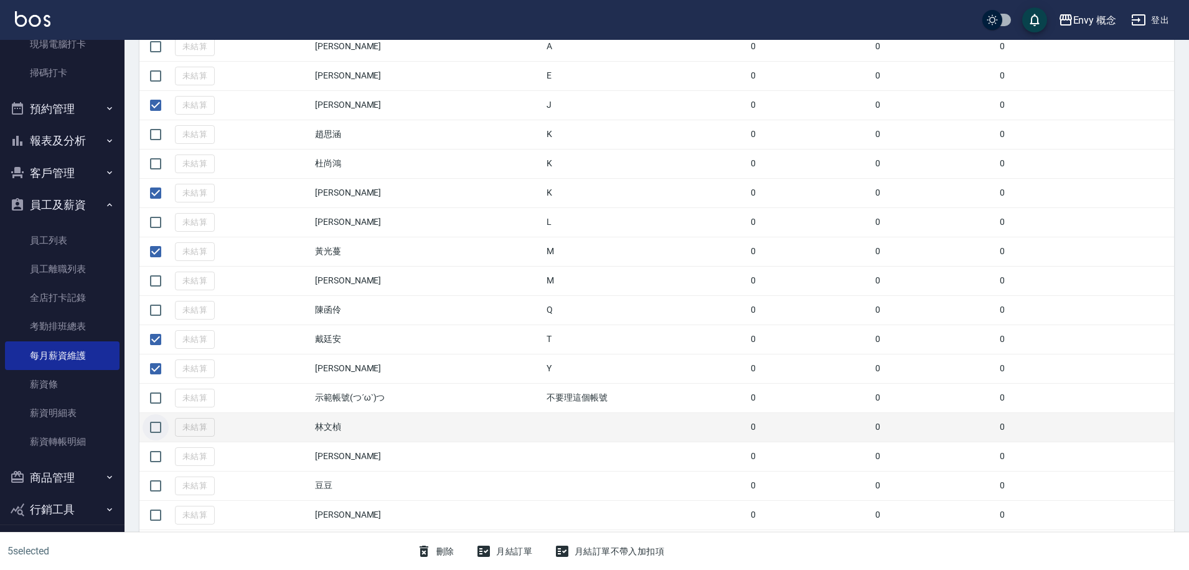
click at [158, 428] on input "checkbox" at bounding box center [156, 427] width 26 height 26
checkbox input "true"
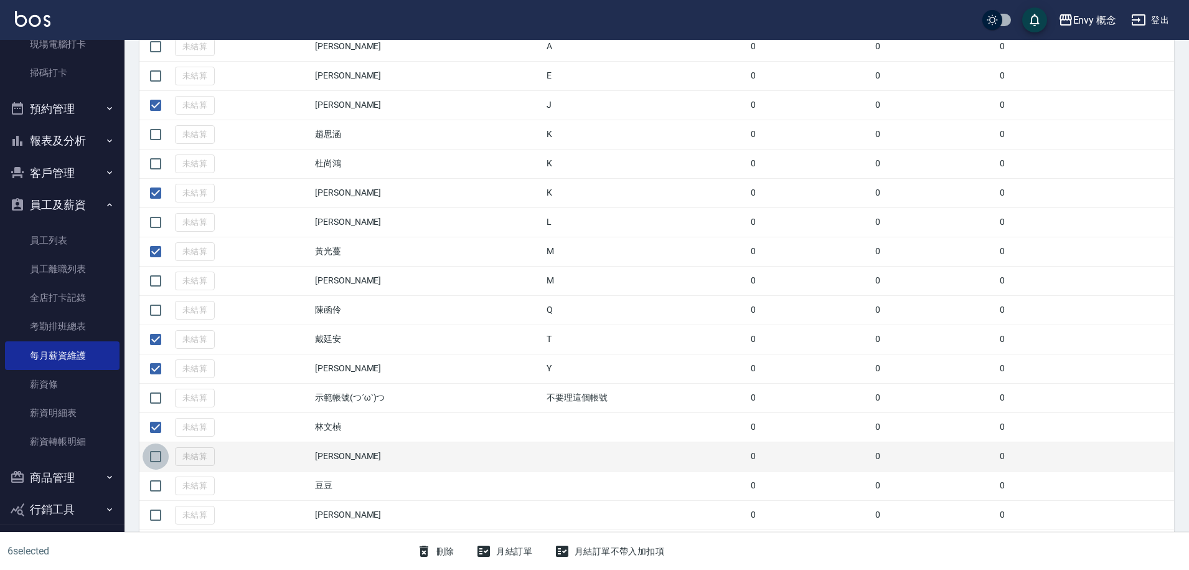
click at [158, 458] on input "checkbox" at bounding box center [156, 456] width 26 height 26
checkbox input "true"
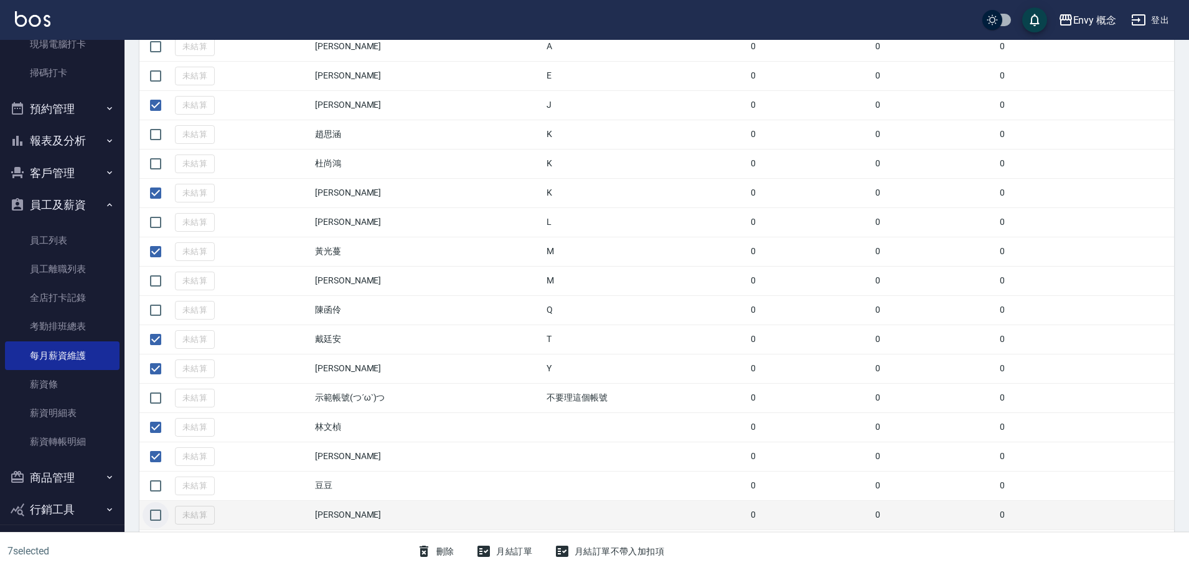
click at [156, 520] on input "checkbox" at bounding box center [156, 515] width 26 height 26
checkbox input "true"
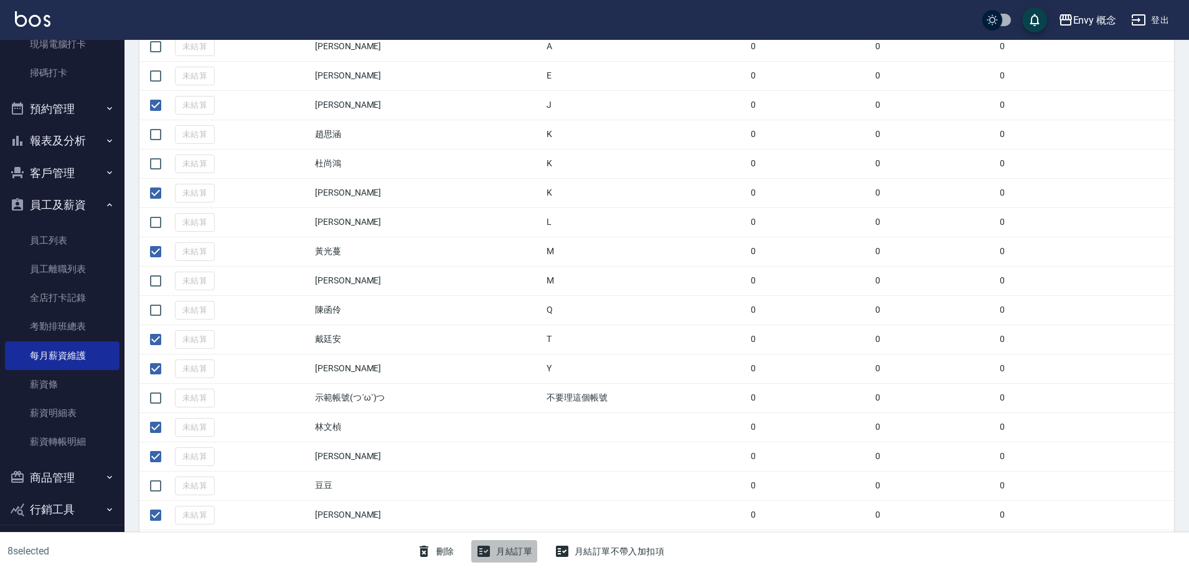
click at [516, 549] on button "月結訂單" at bounding box center [504, 551] width 66 height 23
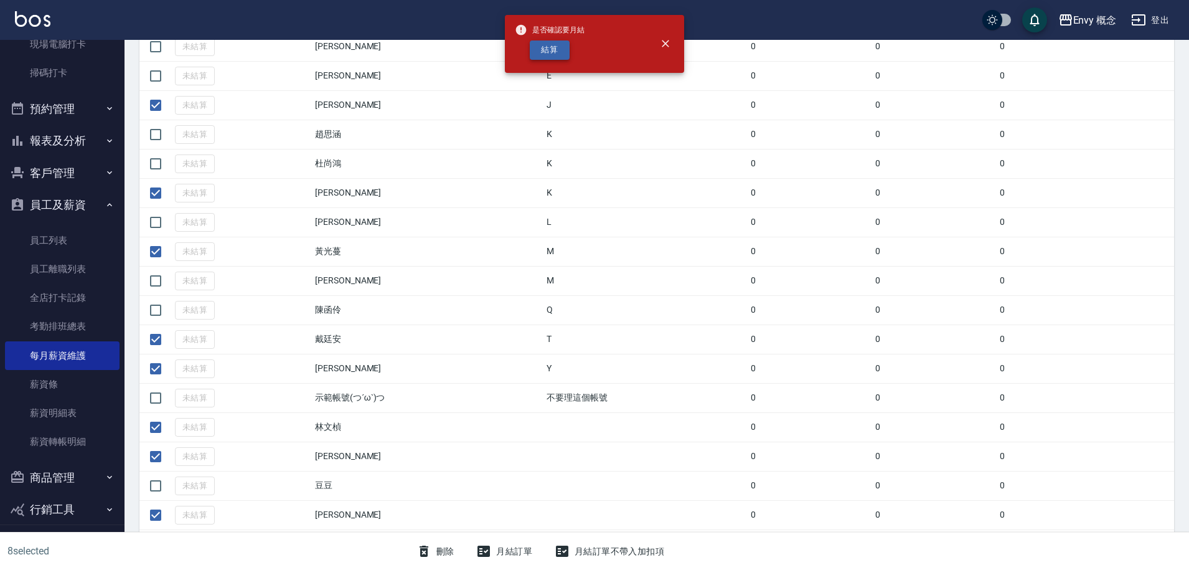
click at [560, 50] on button "結算" at bounding box center [550, 49] width 40 height 19
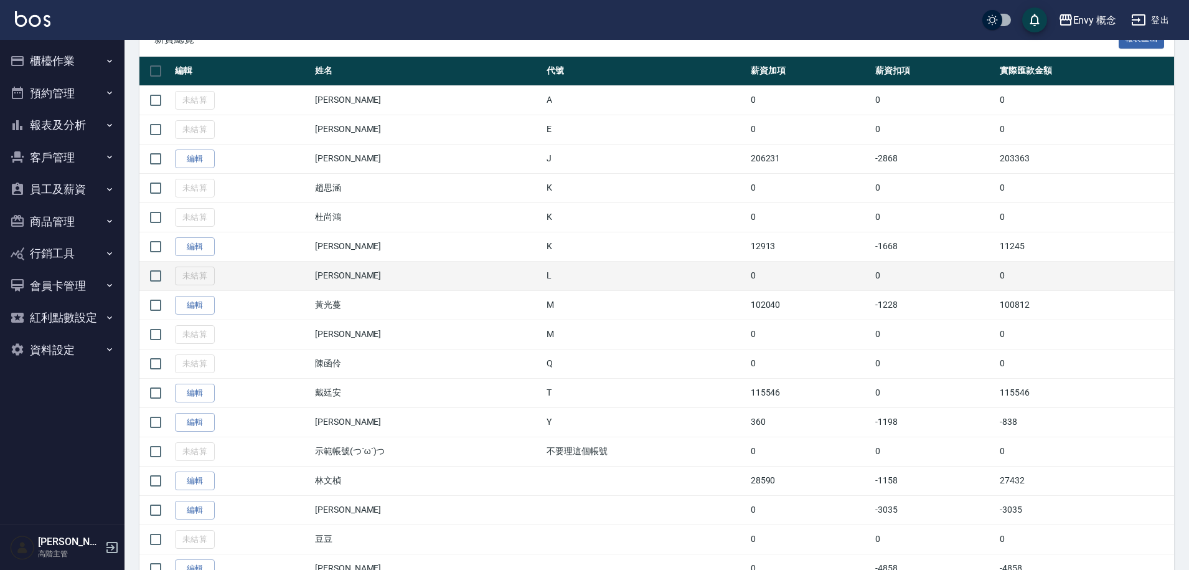
scroll to position [235, 0]
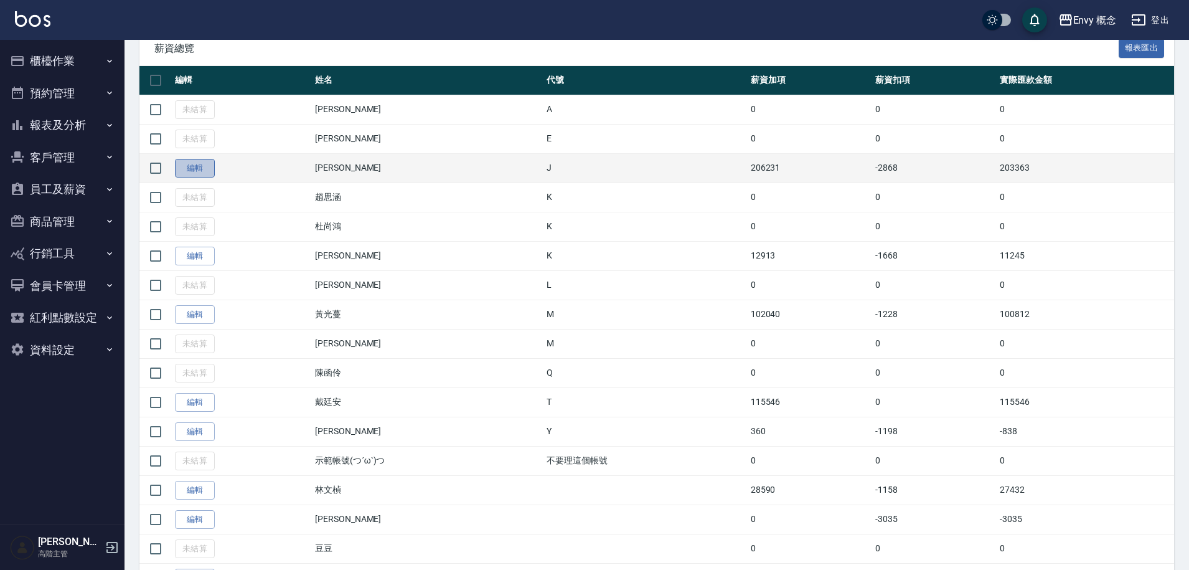
click at [211, 166] on link "編輯" at bounding box center [195, 168] width 40 height 19
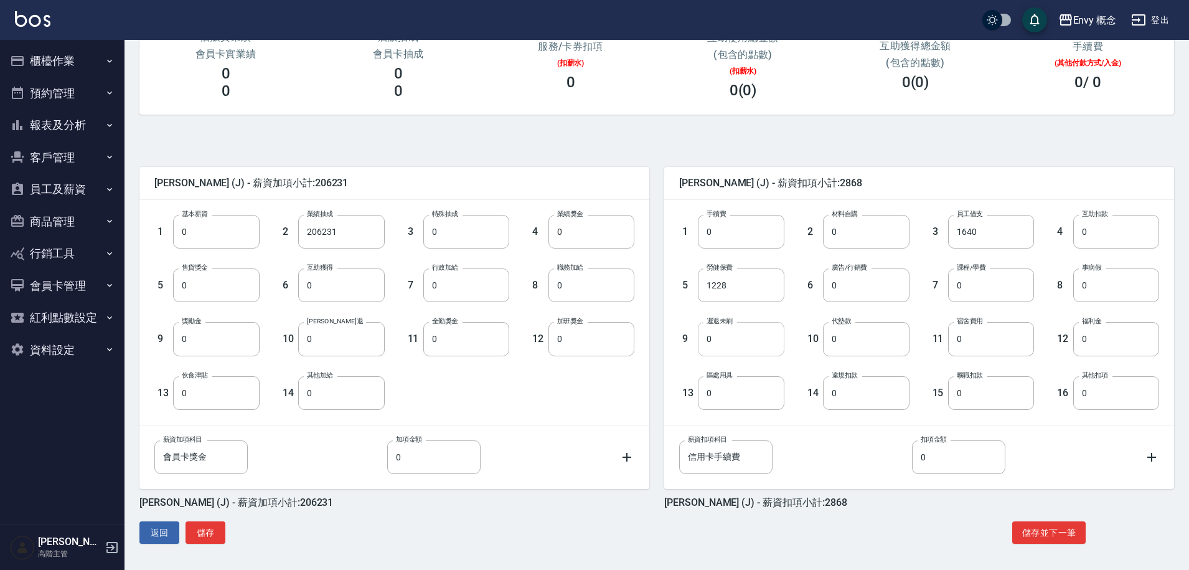
scroll to position [187, 0]
click at [577, 234] on input "0" at bounding box center [592, 231] width 86 height 34
type input "12000"
click at [565, 293] on input "0" at bounding box center [592, 284] width 86 height 34
type input "1000"
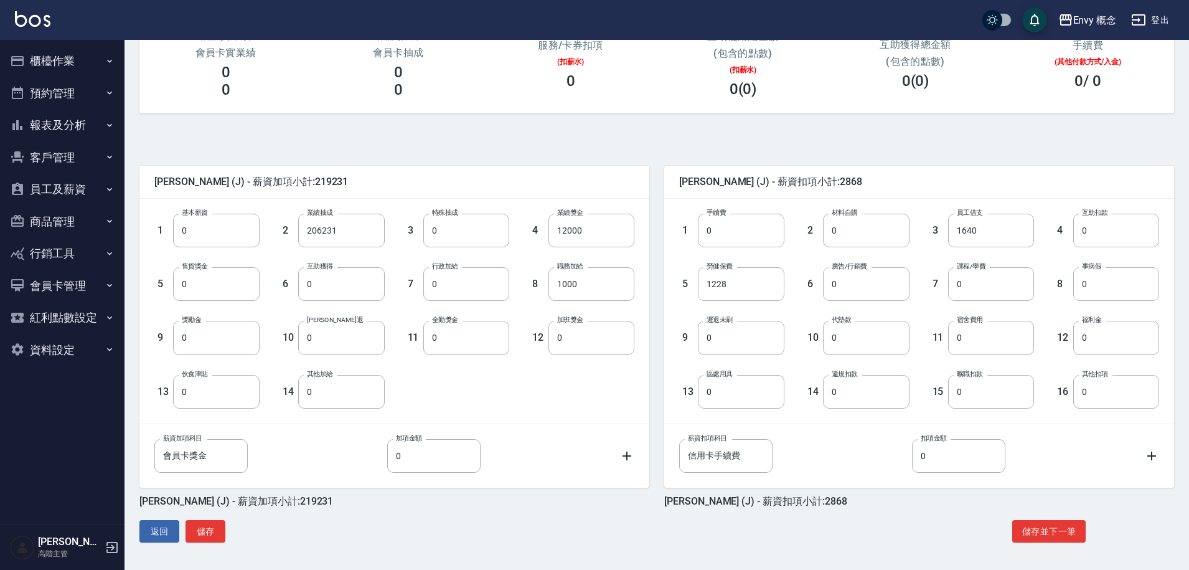
click at [550, 384] on div "1 基本薪資 0 基本薪資 2 業績抽成 206231 業績抽成 3 特殊抽成 0 特殊抽成 4 業績獎金 12000 業績獎金 5 售貨獎金 0 售貨獎金 …" at bounding box center [385, 301] width 500 height 215
click at [73, 53] on button "櫃檯作業" at bounding box center [62, 61] width 115 height 32
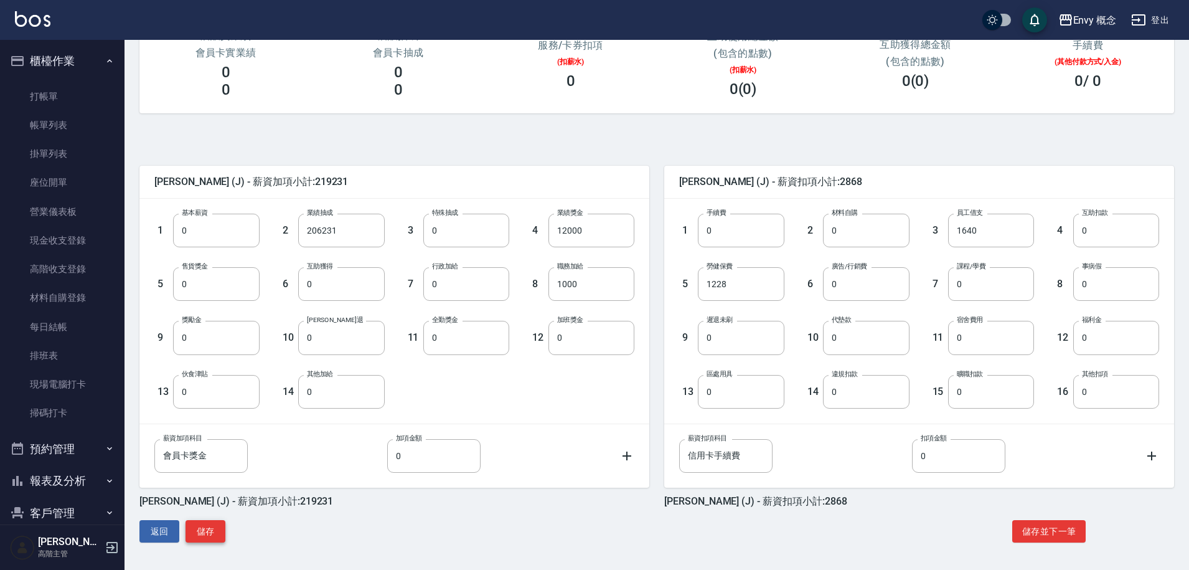
click at [200, 535] on button "儲存" at bounding box center [206, 531] width 40 height 23
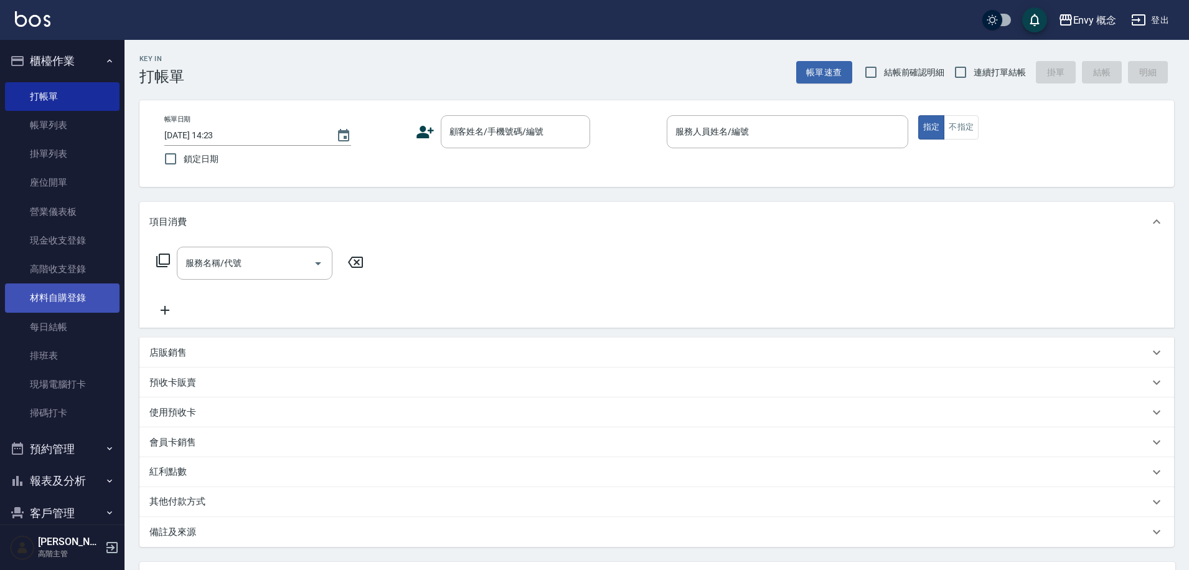
scroll to position [212, 0]
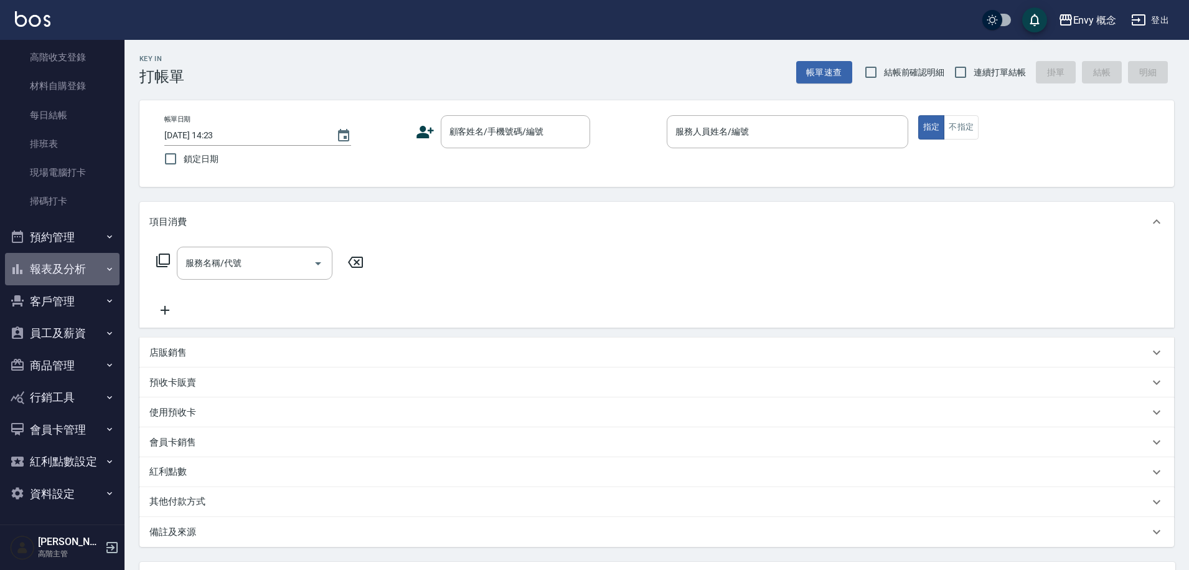
click at [75, 272] on button "報表及分析" at bounding box center [62, 269] width 115 height 32
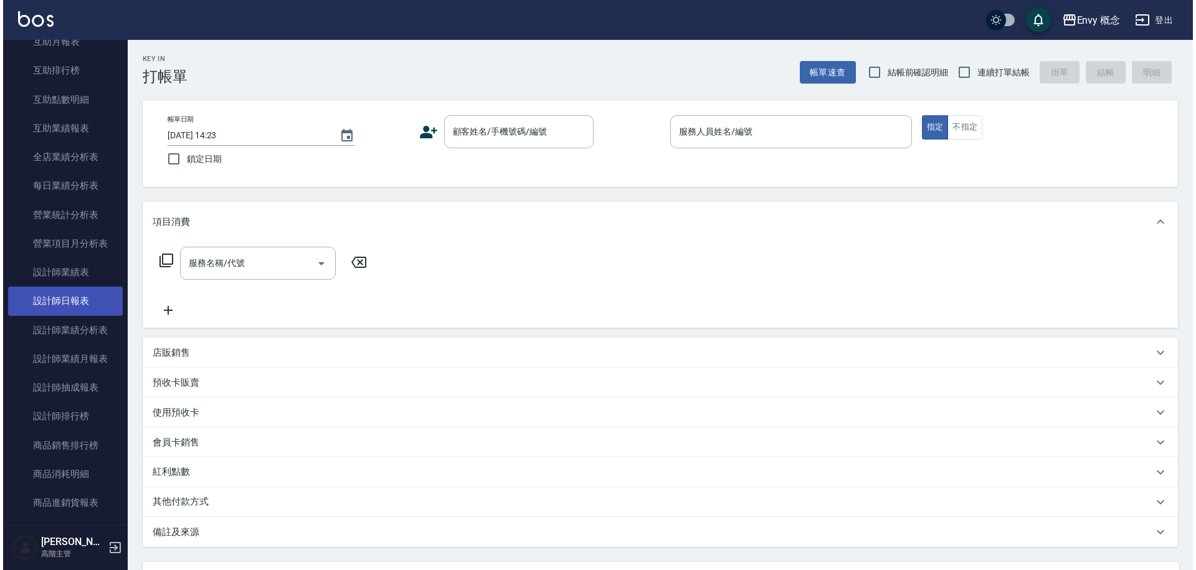
scroll to position [648, 0]
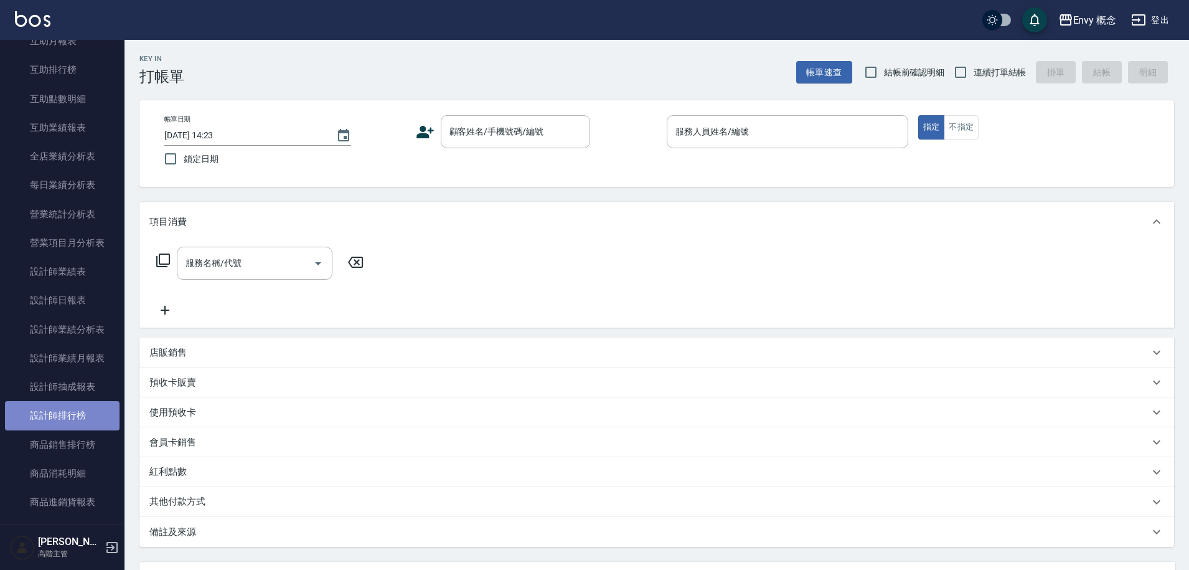
click at [77, 407] on link "設計師排行榜" at bounding box center [62, 415] width 115 height 29
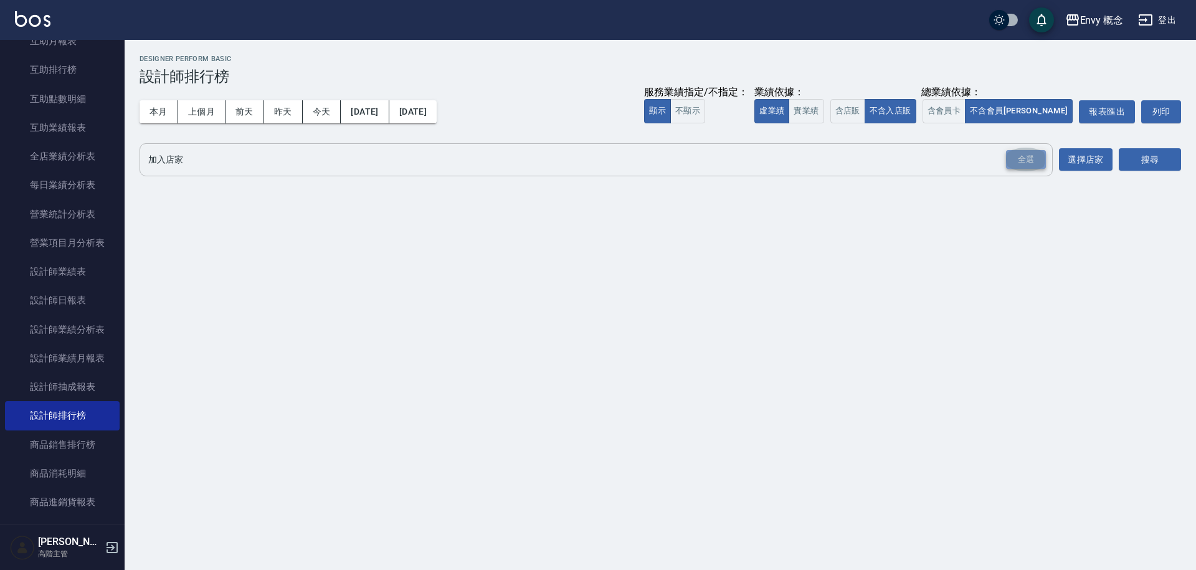
click at [1034, 160] on div "全選" at bounding box center [1026, 159] width 40 height 19
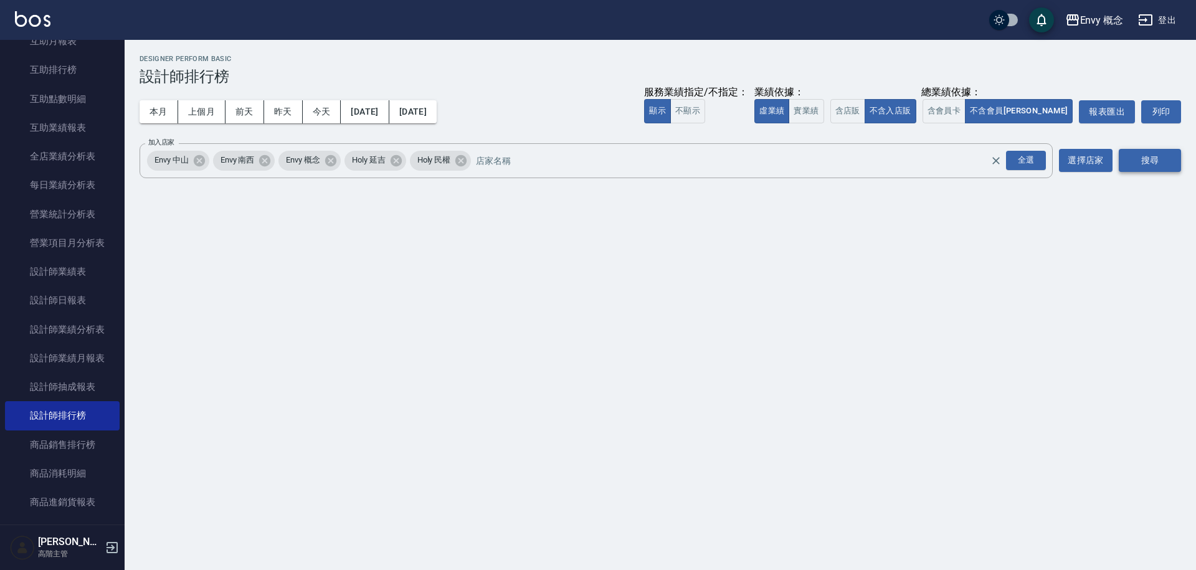
click at [1134, 161] on button "搜尋" at bounding box center [1149, 160] width 62 height 23
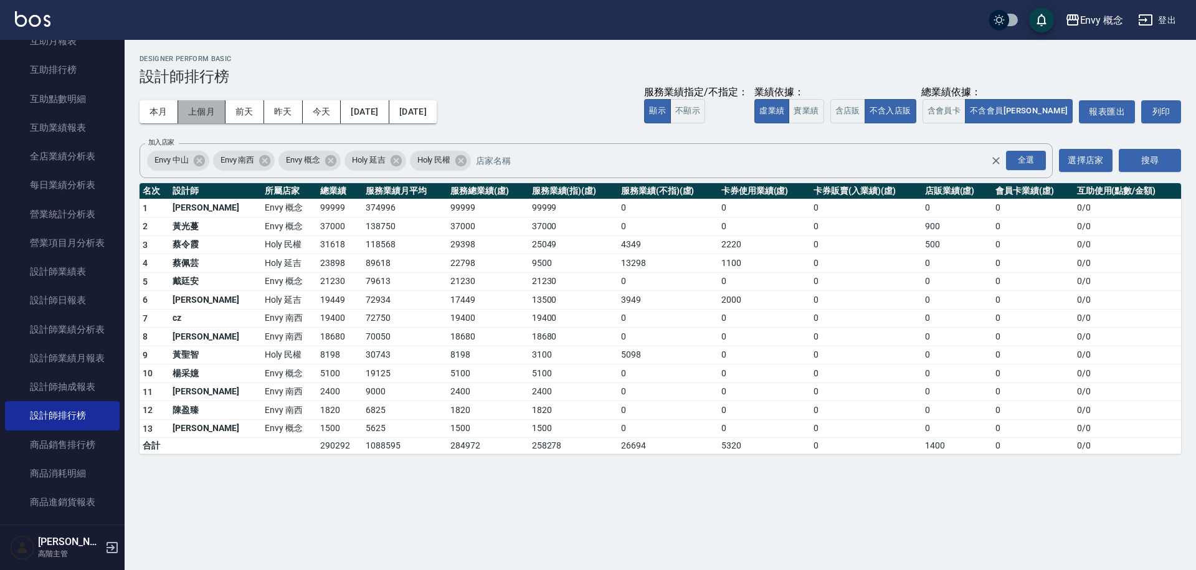
click at [209, 109] on button "上個月" at bounding box center [201, 111] width 47 height 23
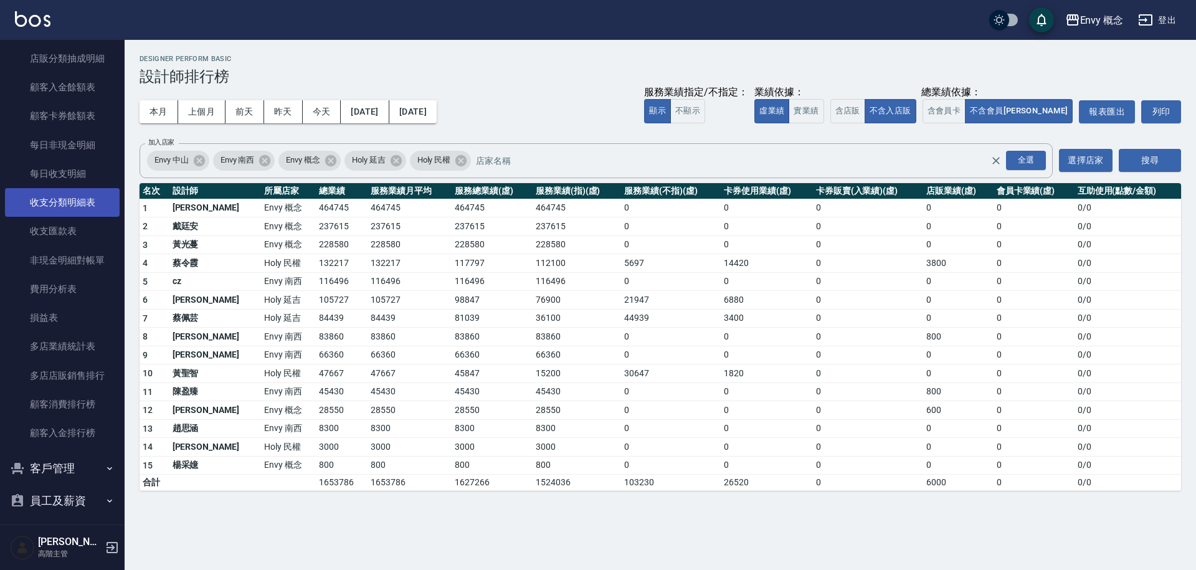
scroll to position [1358, 0]
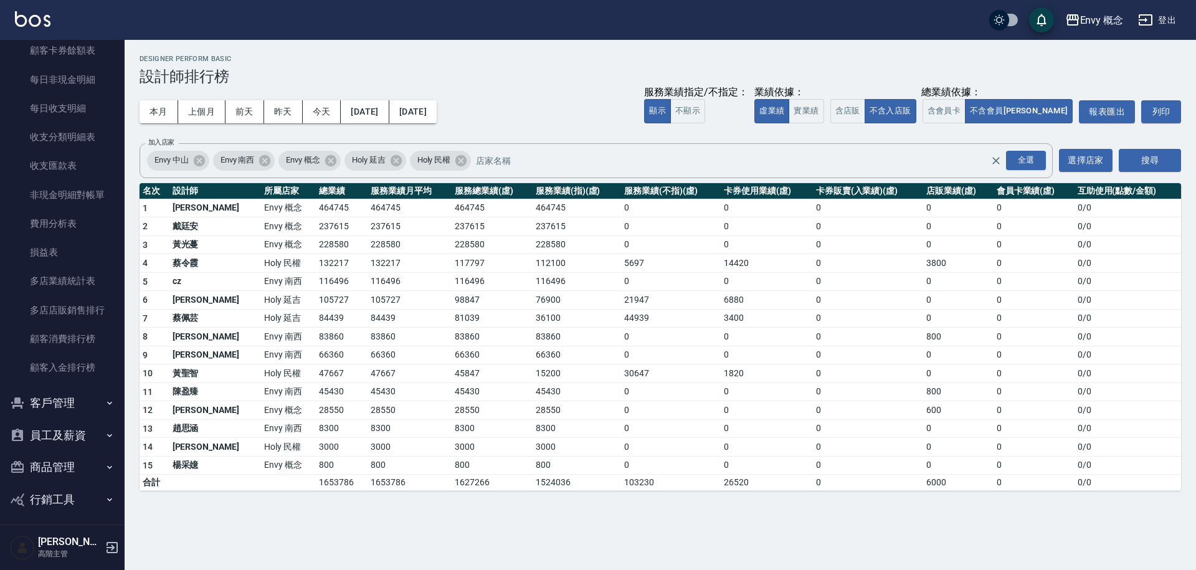
click at [72, 428] on button "員工及薪資" at bounding box center [62, 435] width 115 height 32
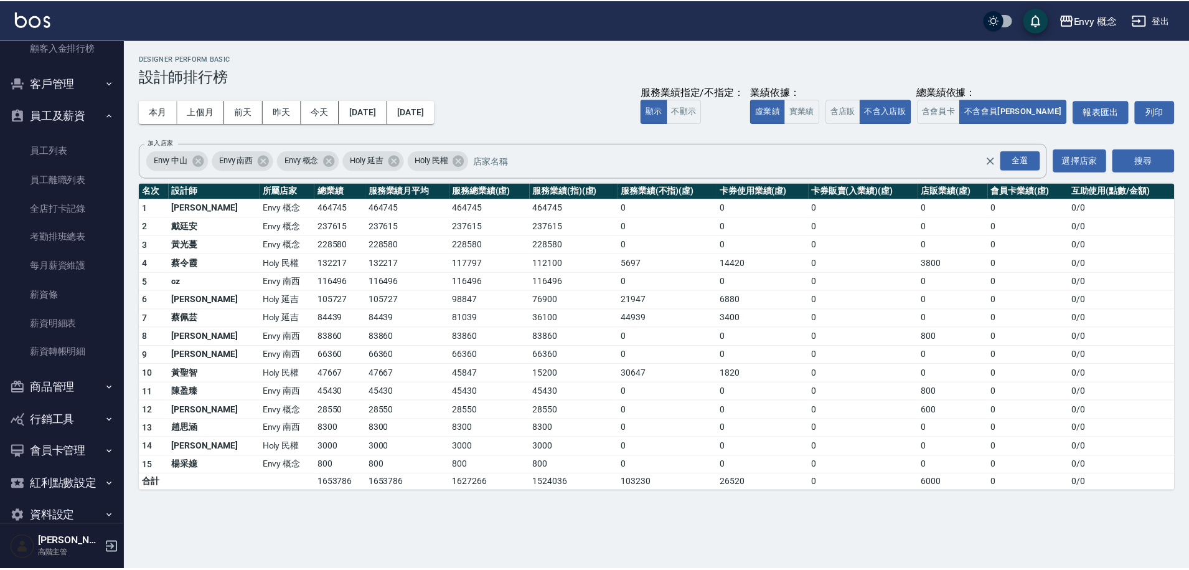
scroll to position [1701, 0]
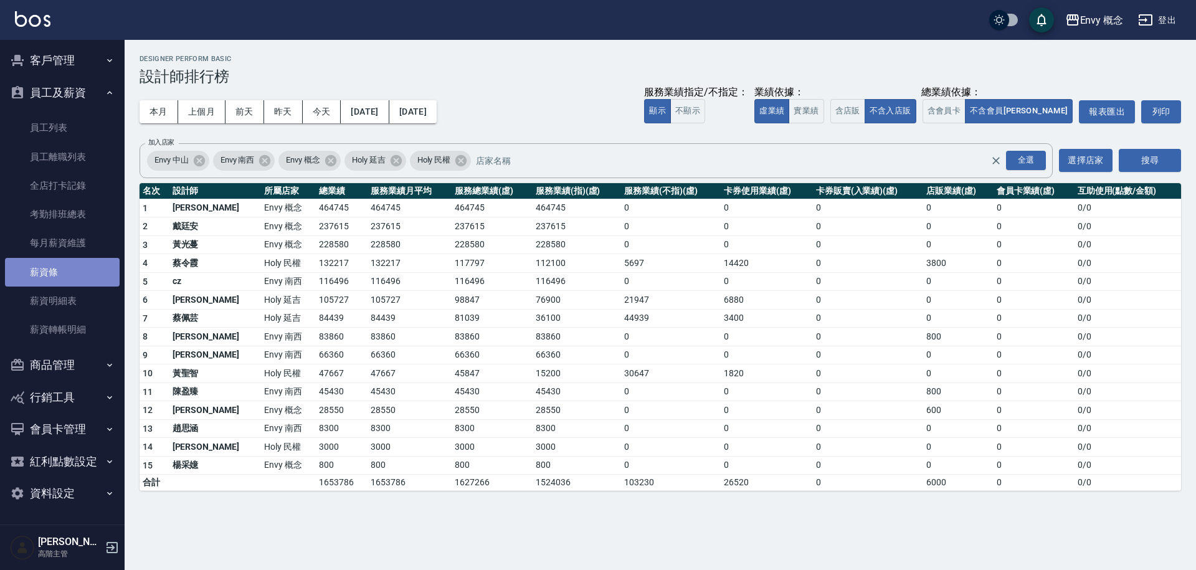
click at [73, 259] on link "薪資條" at bounding box center [62, 272] width 115 height 29
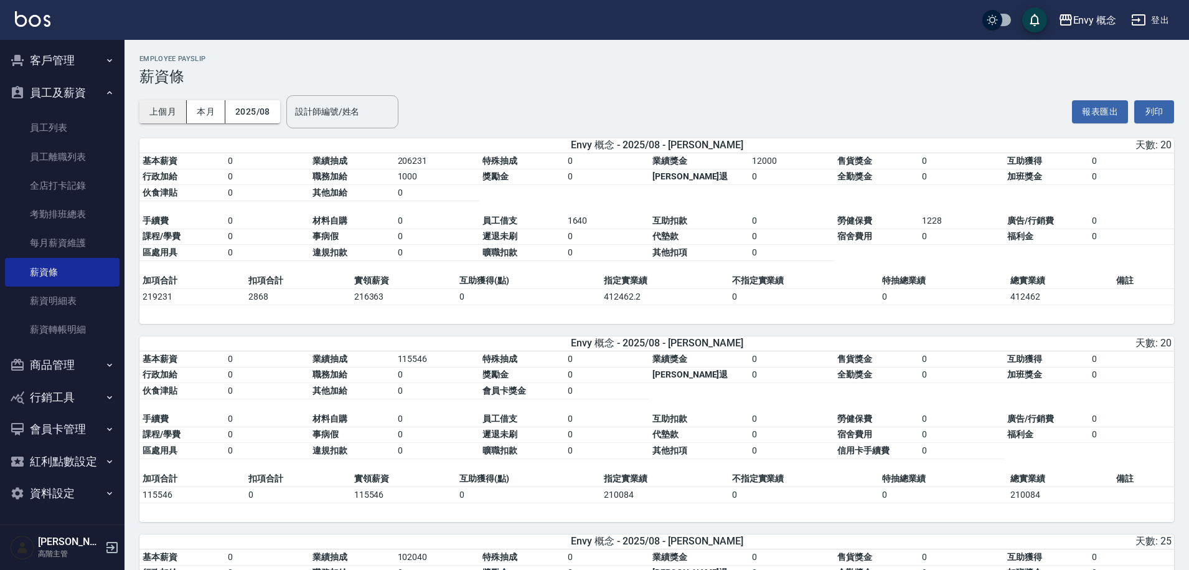
click at [170, 114] on button "上個月" at bounding box center [162, 111] width 47 height 23
click at [242, 113] on button "2025/08" at bounding box center [252, 111] width 55 height 23
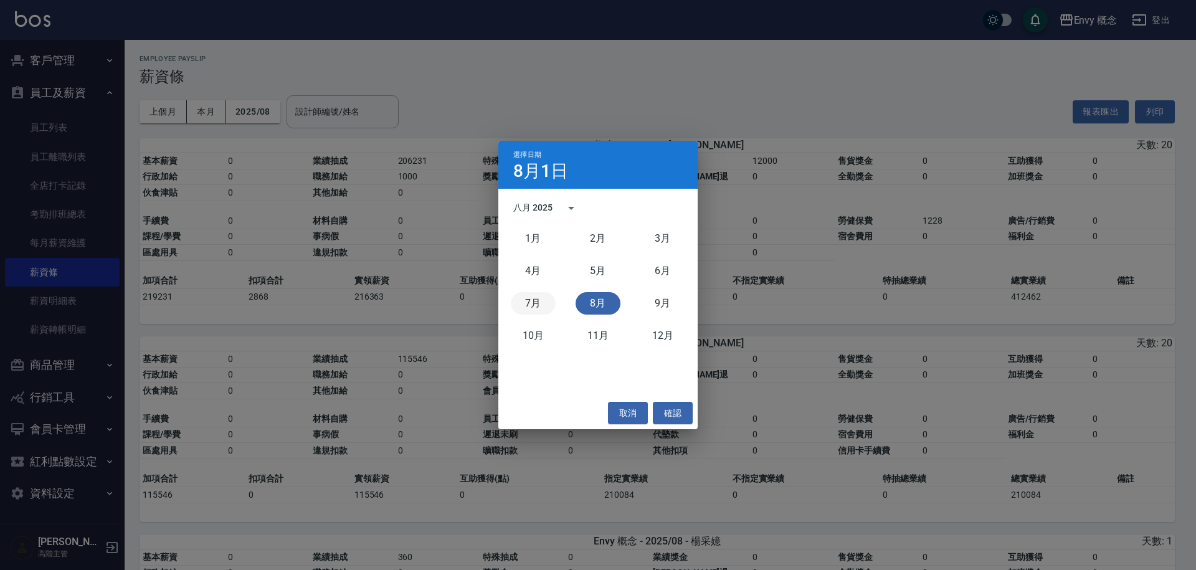
click at [534, 301] on button "7月" at bounding box center [533, 303] width 45 height 22
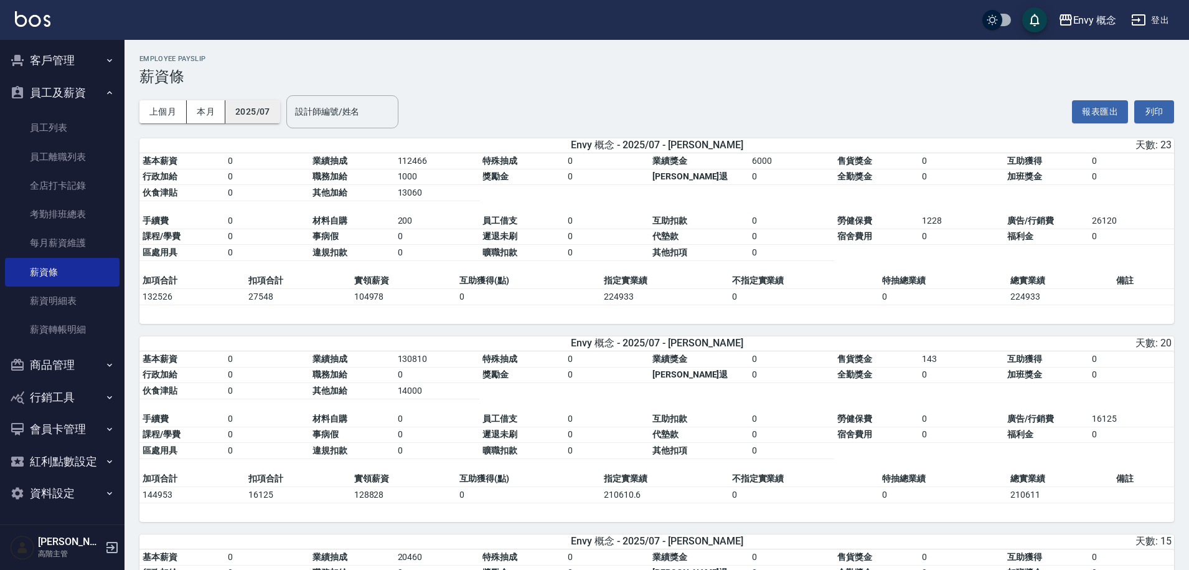
click at [252, 102] on button "2025/07" at bounding box center [252, 111] width 55 height 23
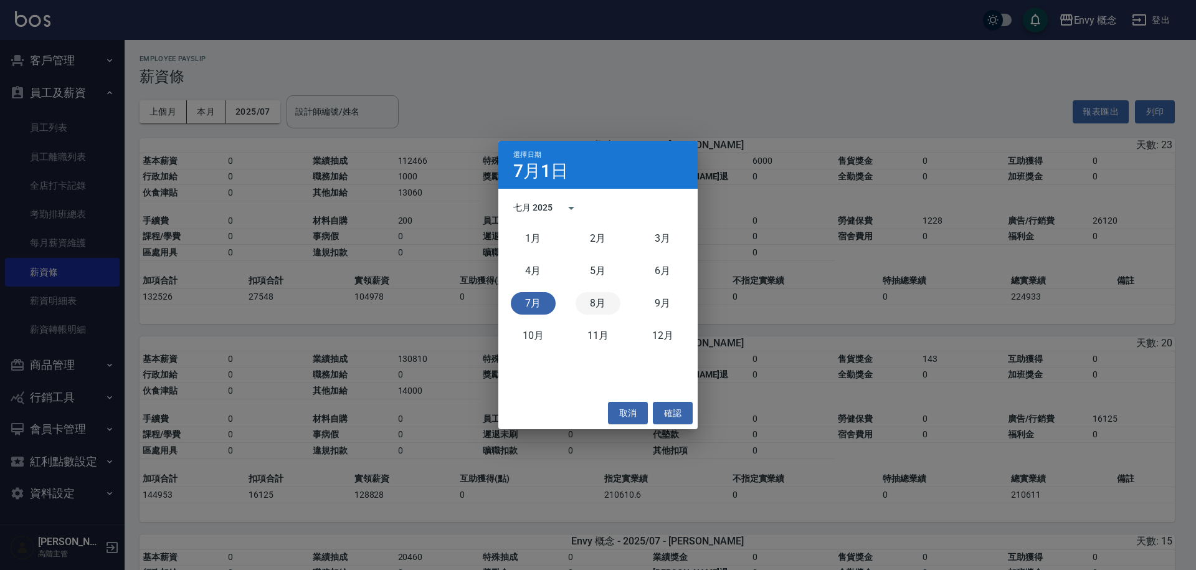
click at [594, 292] on button "8月" at bounding box center [597, 303] width 45 height 22
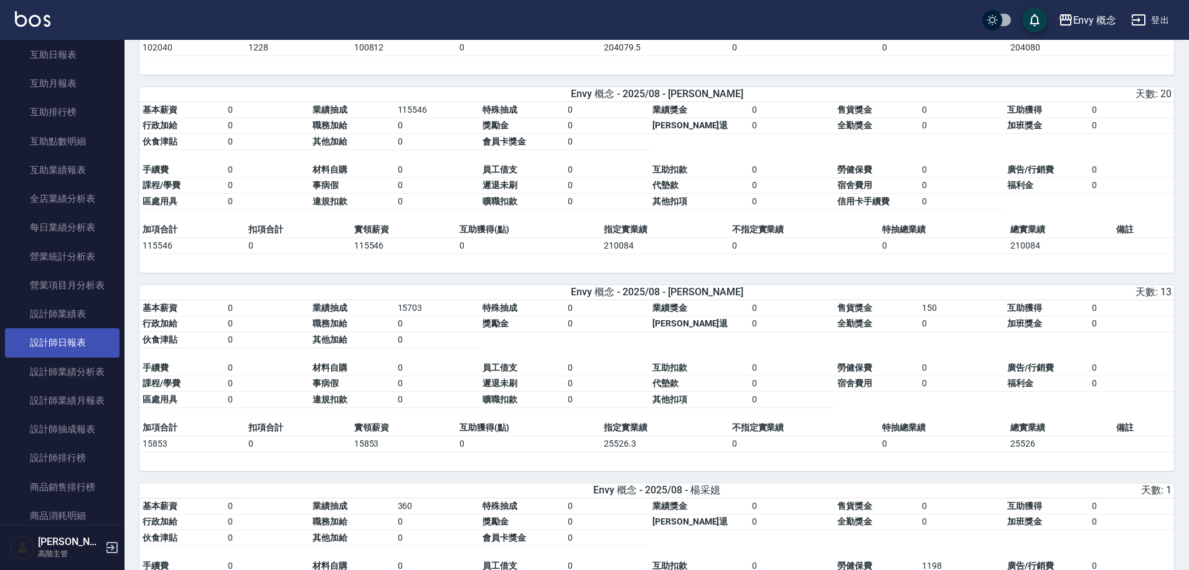
scroll to position [623, 0]
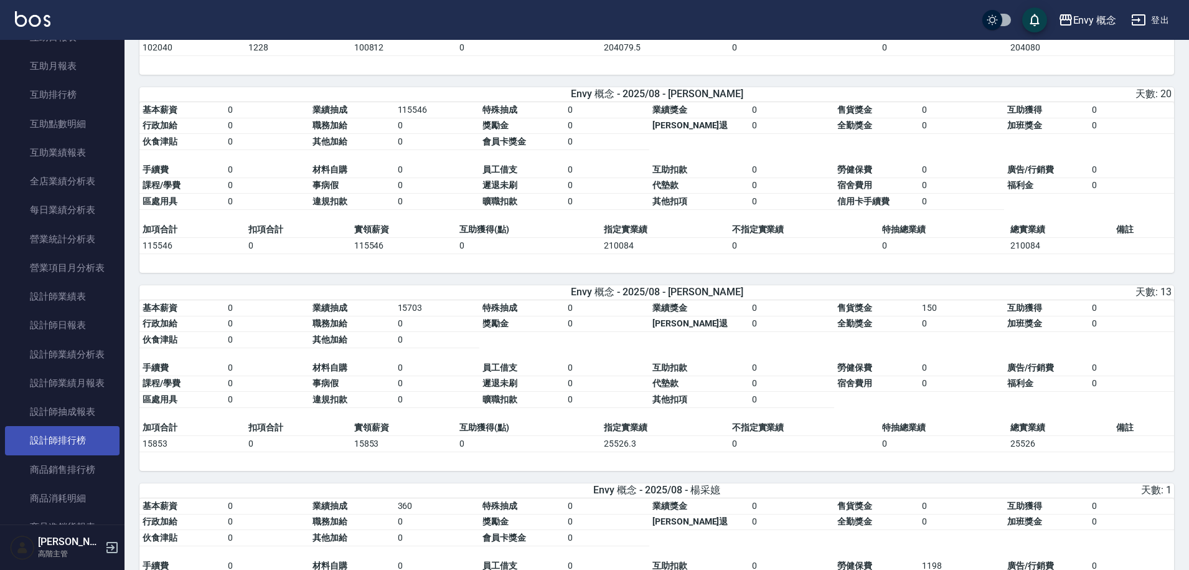
click at [80, 438] on link "設計師排行榜" at bounding box center [62, 440] width 115 height 29
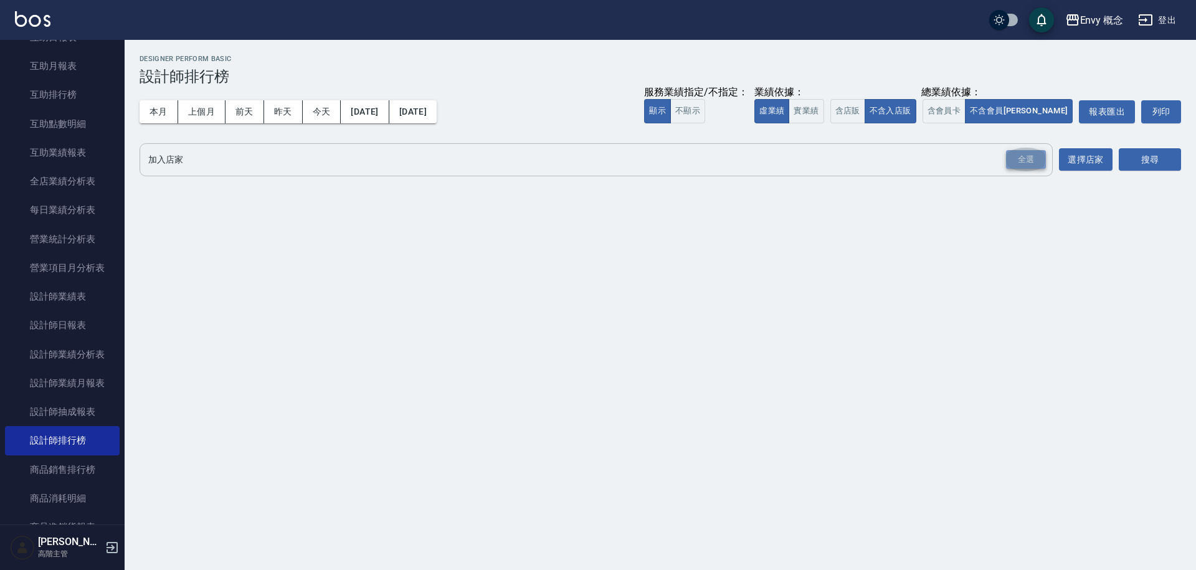
click at [1021, 153] on div "全選" at bounding box center [1026, 159] width 40 height 19
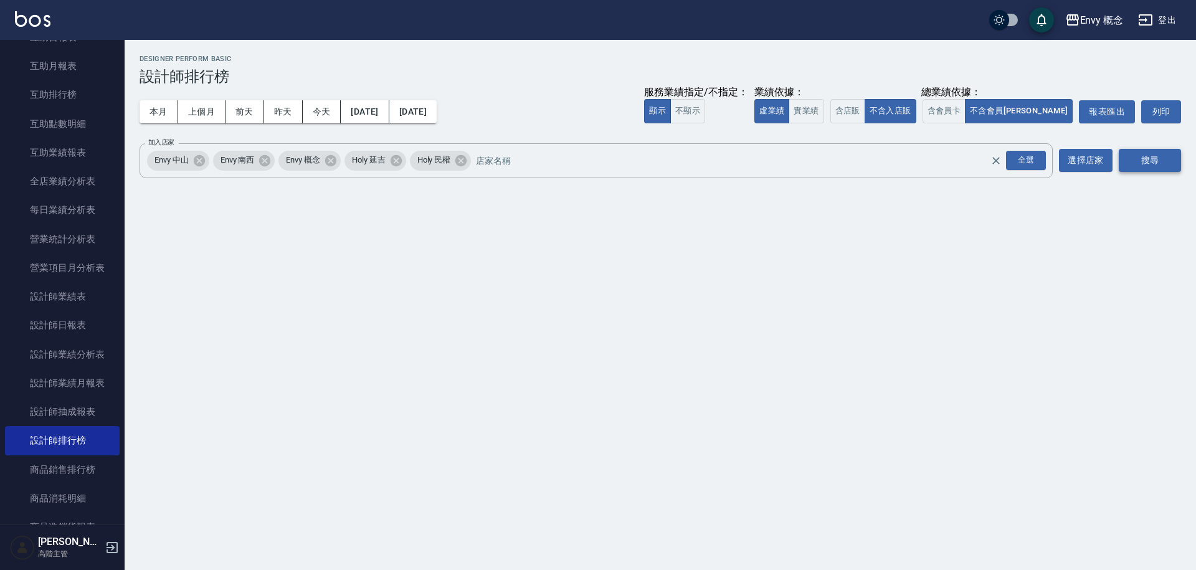
click at [1152, 159] on button "搜尋" at bounding box center [1149, 160] width 62 height 23
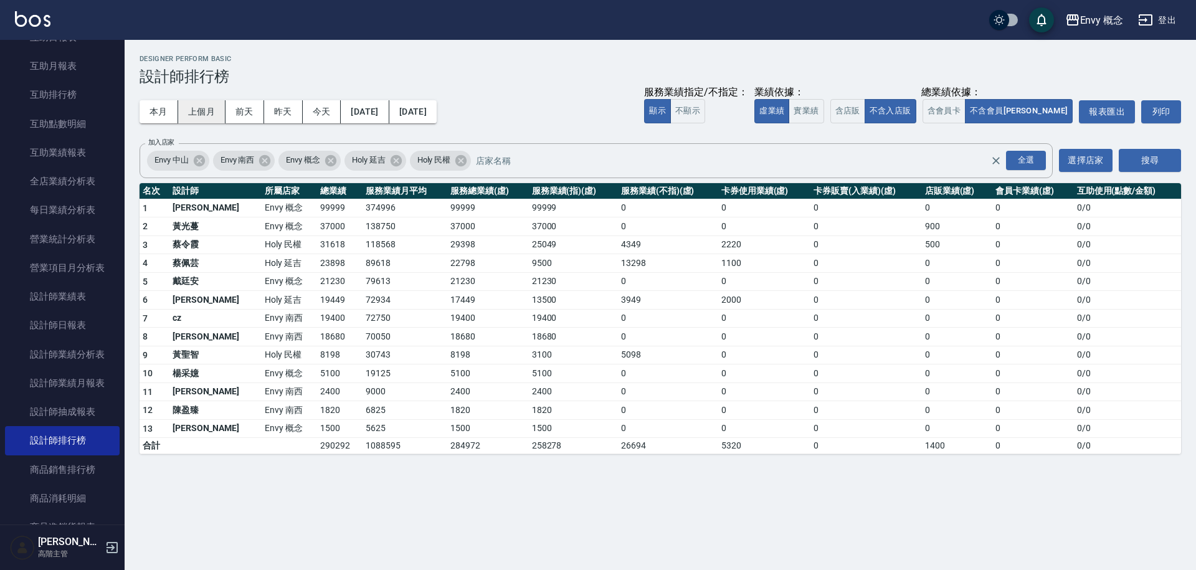
click at [210, 118] on button "上個月" at bounding box center [201, 111] width 47 height 23
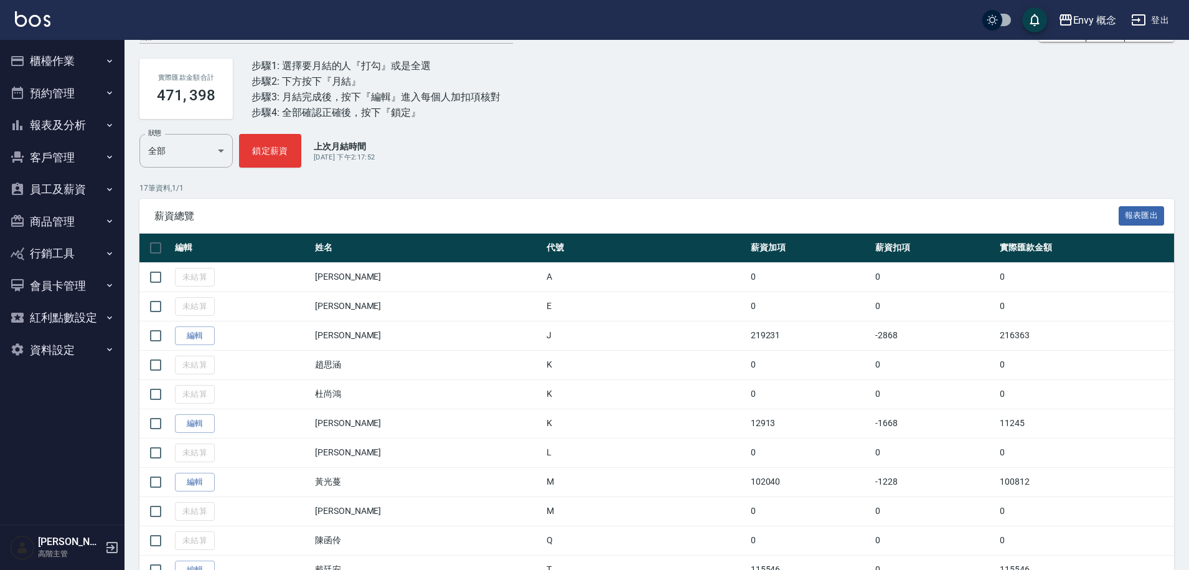
scroll to position [227, 0]
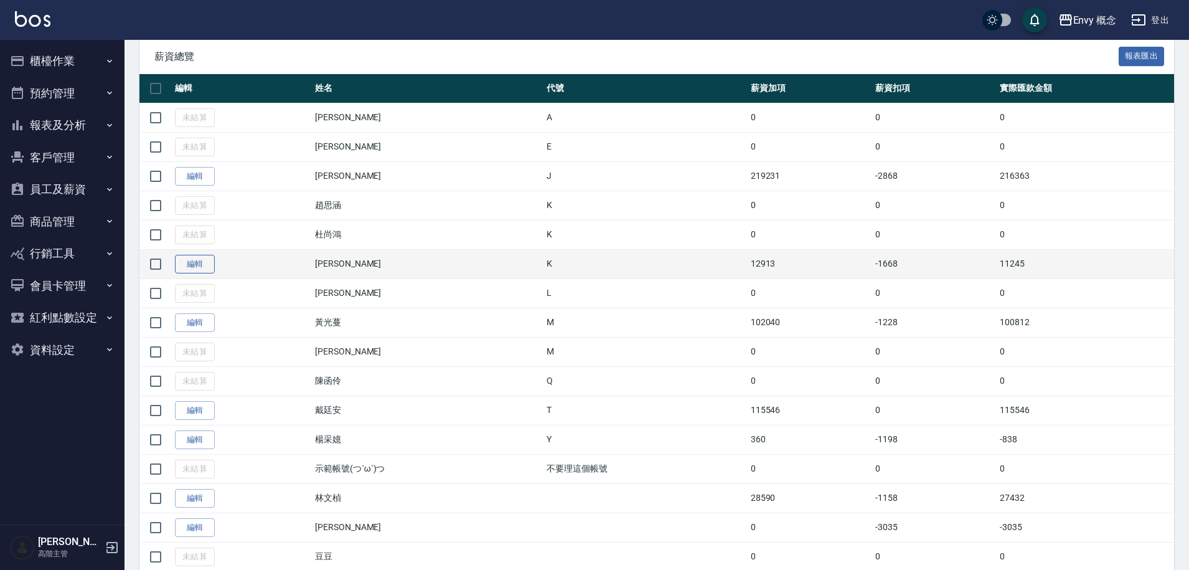
click at [202, 270] on link "編輯" at bounding box center [195, 264] width 40 height 19
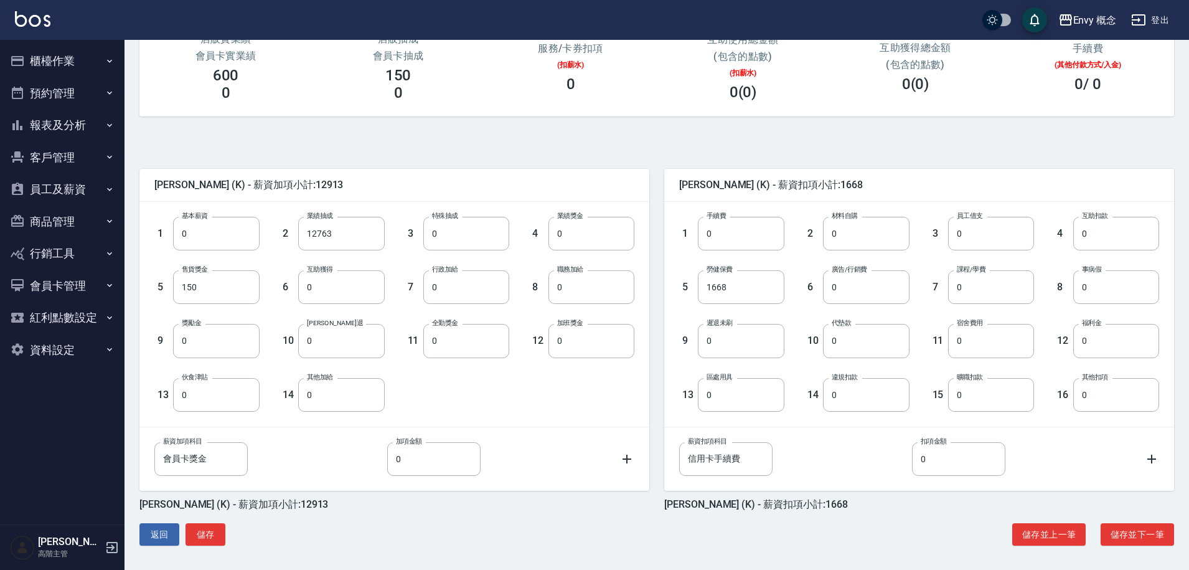
scroll to position [187, 0]
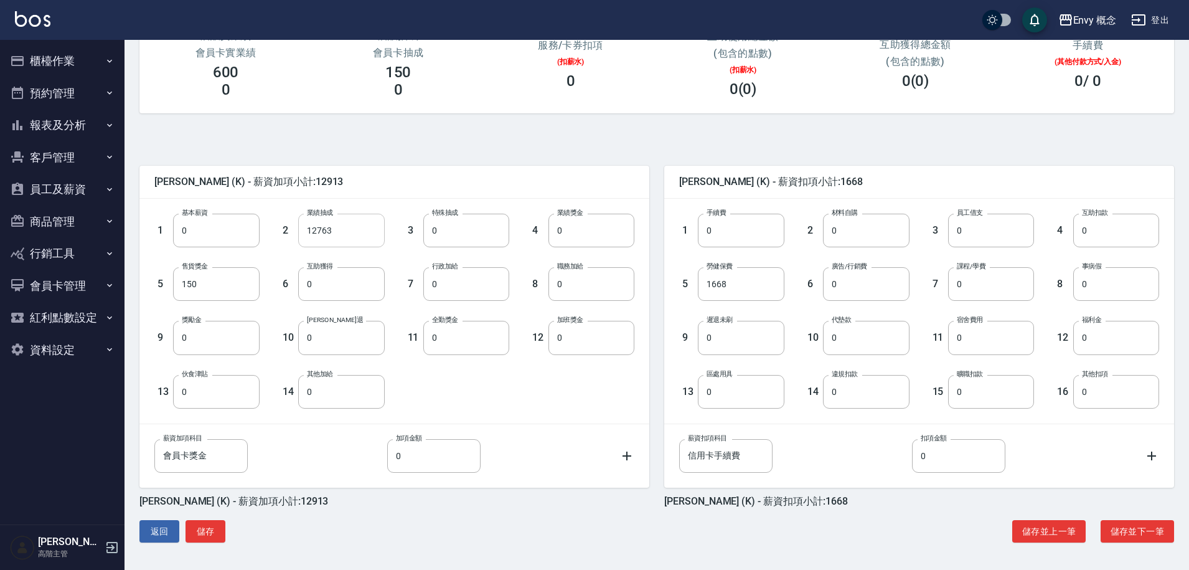
click at [336, 237] on input "12763" at bounding box center [341, 231] width 86 height 34
type input "15703"
drag, startPoint x: 748, startPoint y: 285, endPoint x: 686, endPoint y: 278, distance: 62.0
click at [686, 278] on div "5 勞健保費 1668 勞健保費" at bounding box center [722, 274] width 125 height 54
drag, startPoint x: 722, startPoint y: 282, endPoint x: 754, endPoint y: 278, distance: 32.0
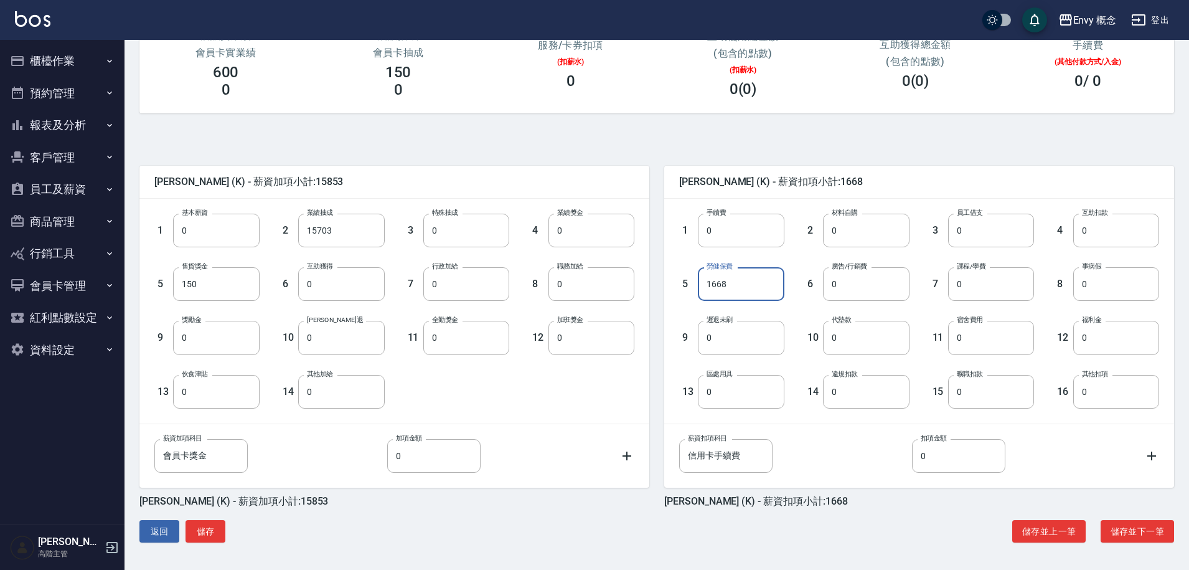
click at [697, 283] on div "5 勞健保費 1668 勞健保費" at bounding box center [722, 274] width 125 height 54
drag, startPoint x: 750, startPoint y: 281, endPoint x: 711, endPoint y: 282, distance: 38.6
click at [698, 281] on input "1668" at bounding box center [741, 284] width 86 height 34
drag, startPoint x: 734, startPoint y: 285, endPoint x: 701, endPoint y: 282, distance: 32.5
click at [701, 282] on input "1668" at bounding box center [741, 284] width 86 height 34
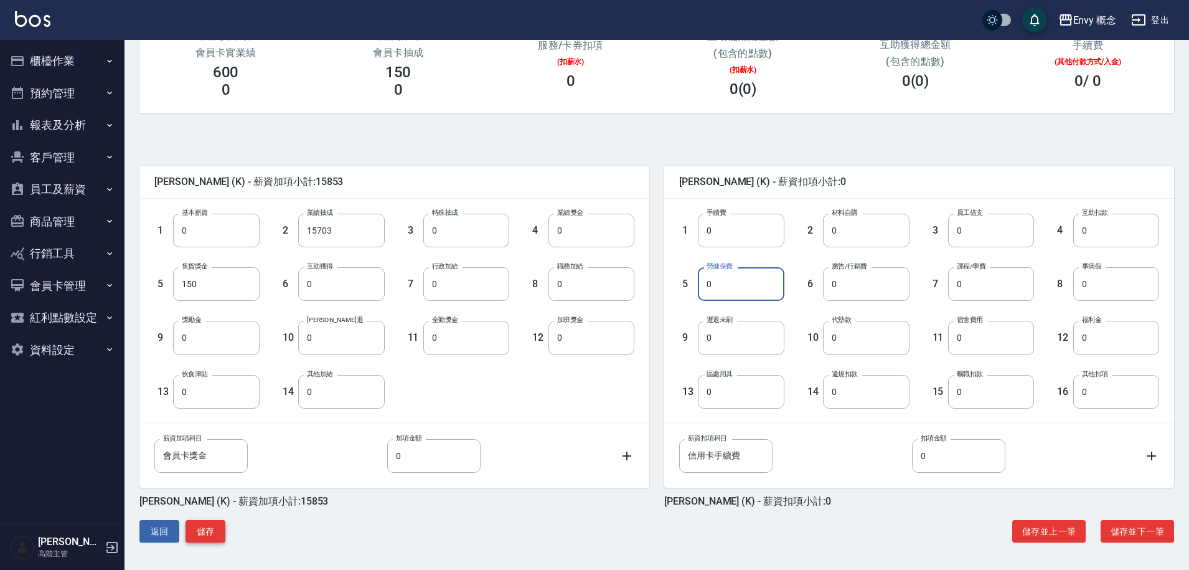
type input "0"
click at [213, 529] on button "儲存" at bounding box center [206, 531] width 40 height 23
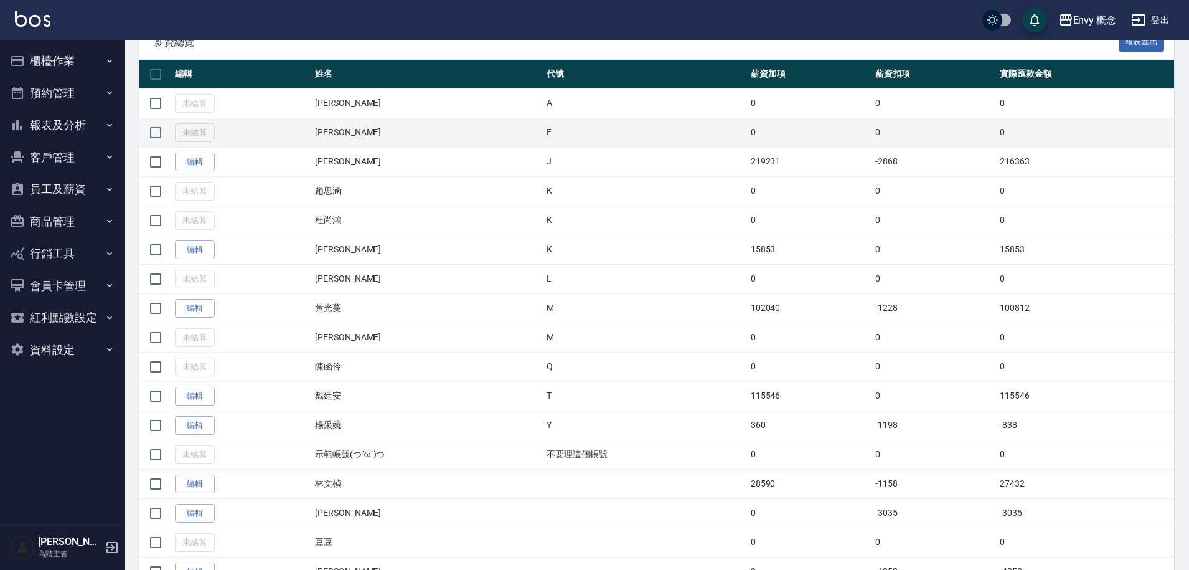
scroll to position [244, 0]
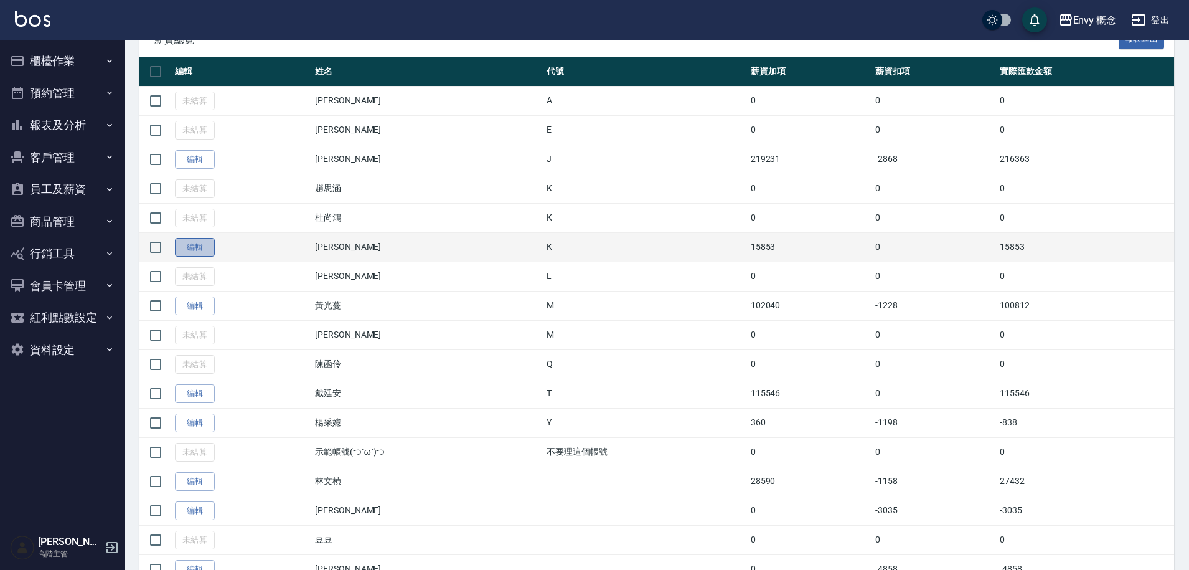
click at [187, 253] on link "編輯" at bounding box center [195, 247] width 40 height 19
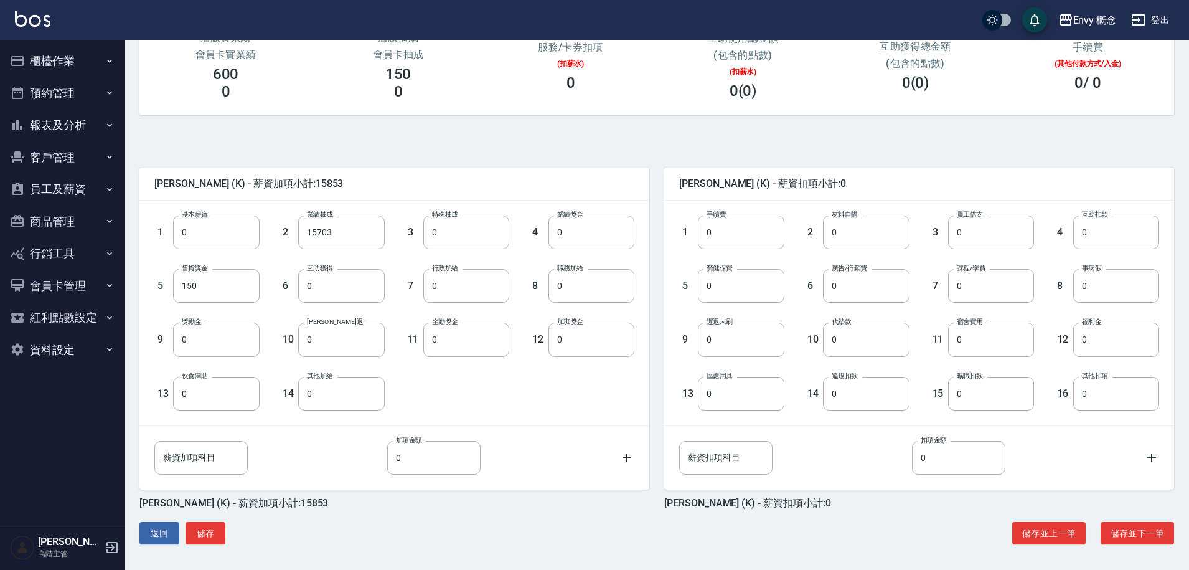
scroll to position [187, 0]
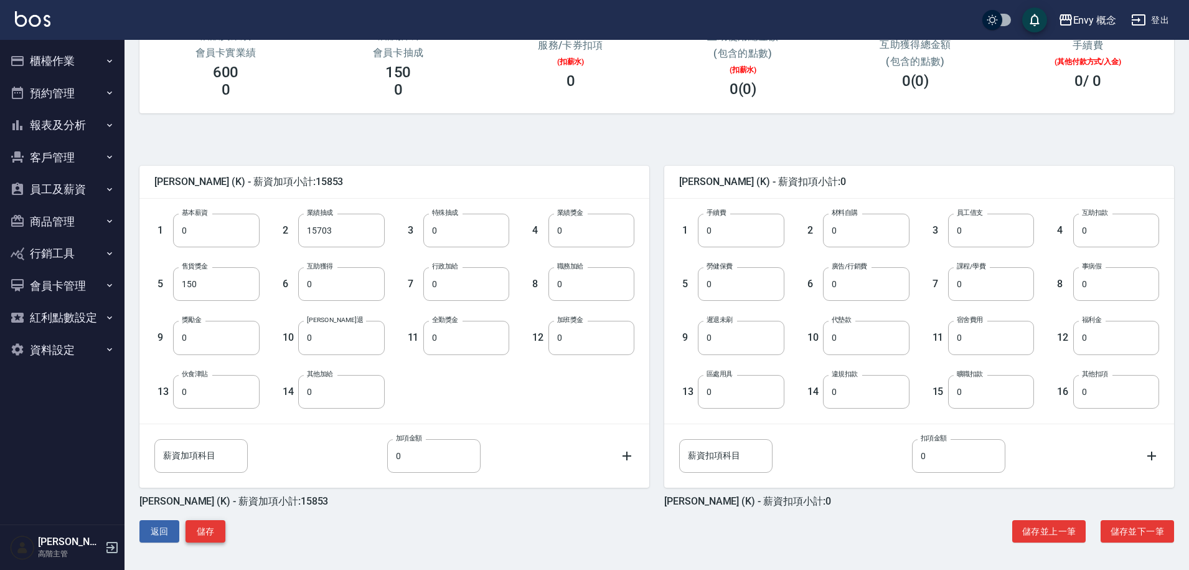
click at [207, 534] on button "儲存" at bounding box center [206, 531] width 40 height 23
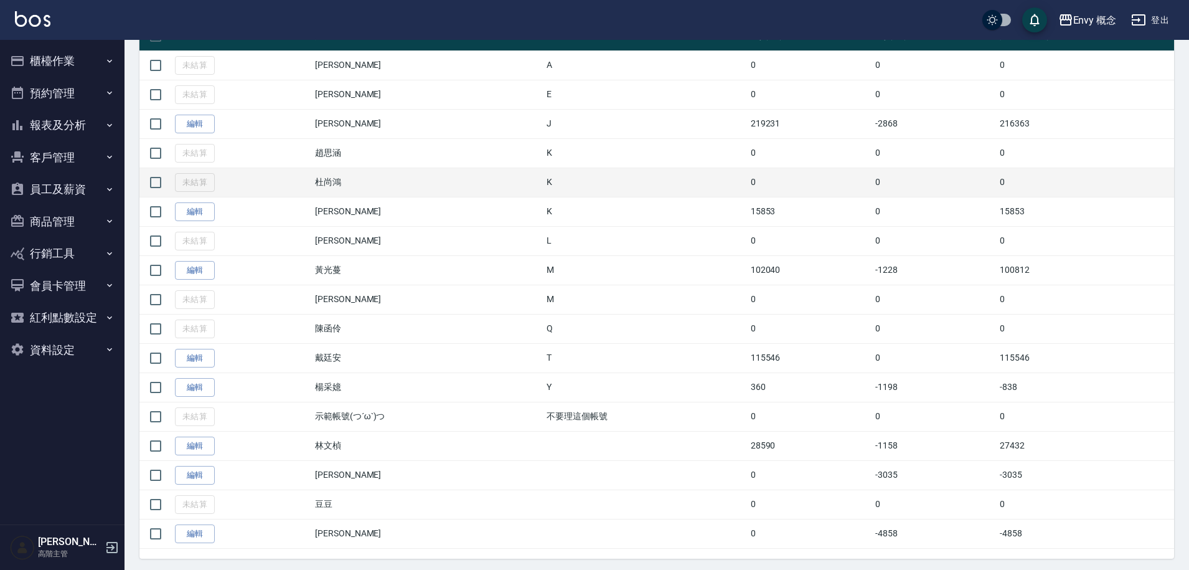
scroll to position [298, 0]
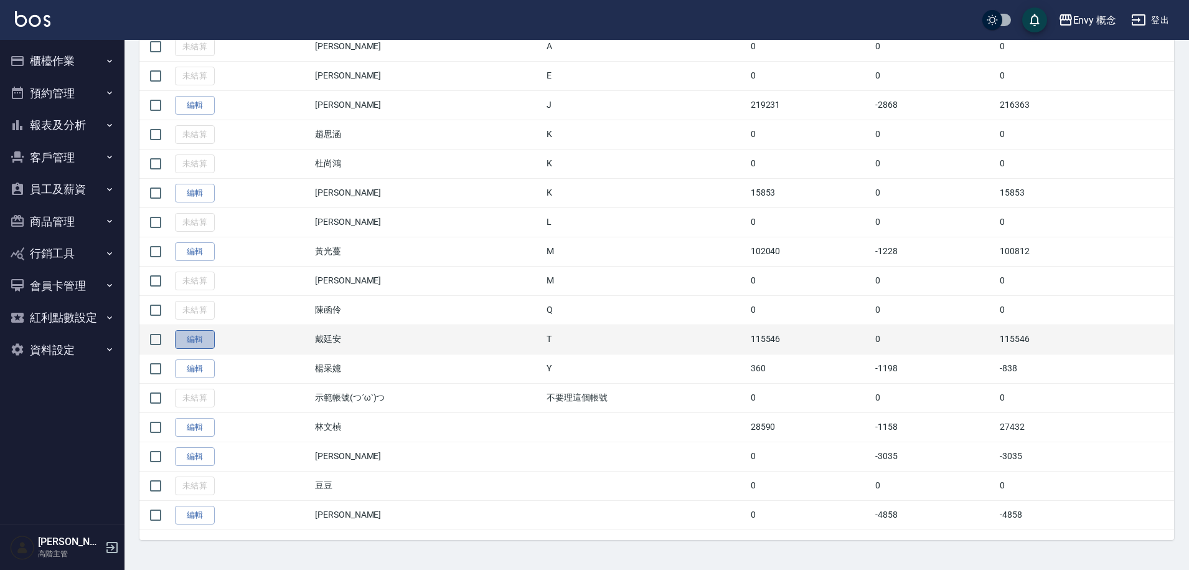
click at [212, 338] on link "編輯" at bounding box center [195, 339] width 40 height 19
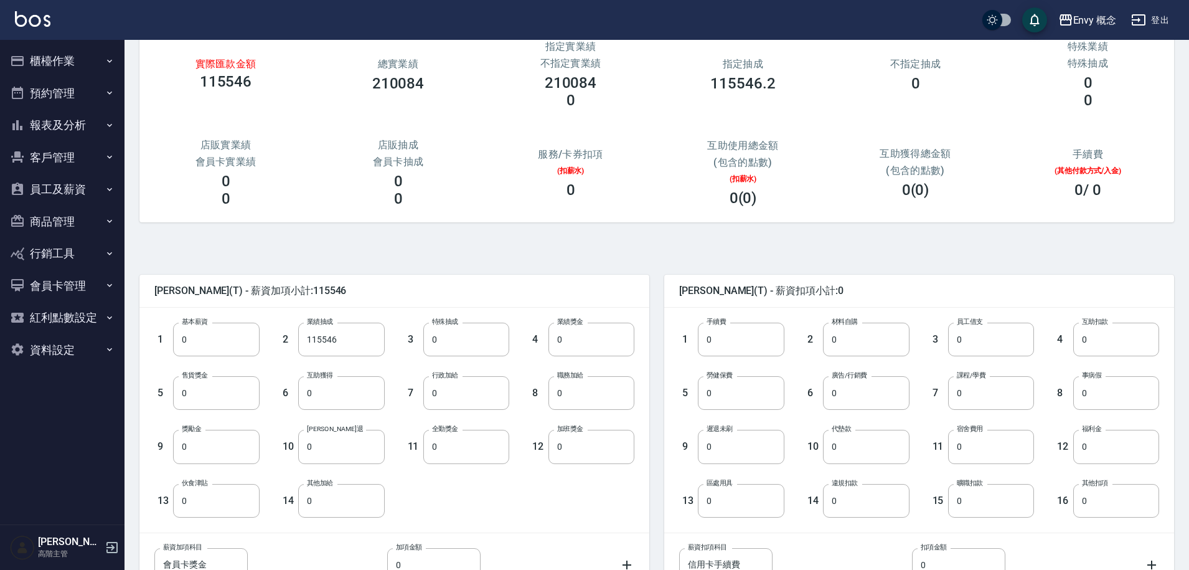
scroll to position [187, 0]
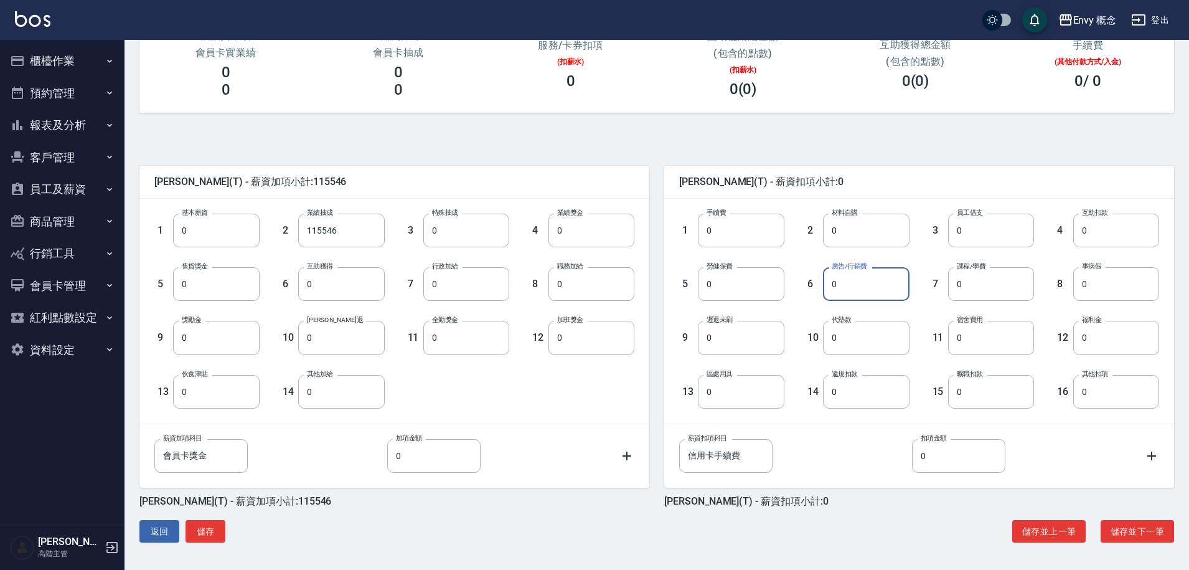
click at [847, 281] on input "0" at bounding box center [866, 284] width 86 height 34
type input "18203"
click at [348, 230] on input "115546" at bounding box center [341, 231] width 86 height 34
type input "130688"
click at [343, 395] on input "0" at bounding box center [341, 392] width 86 height 34
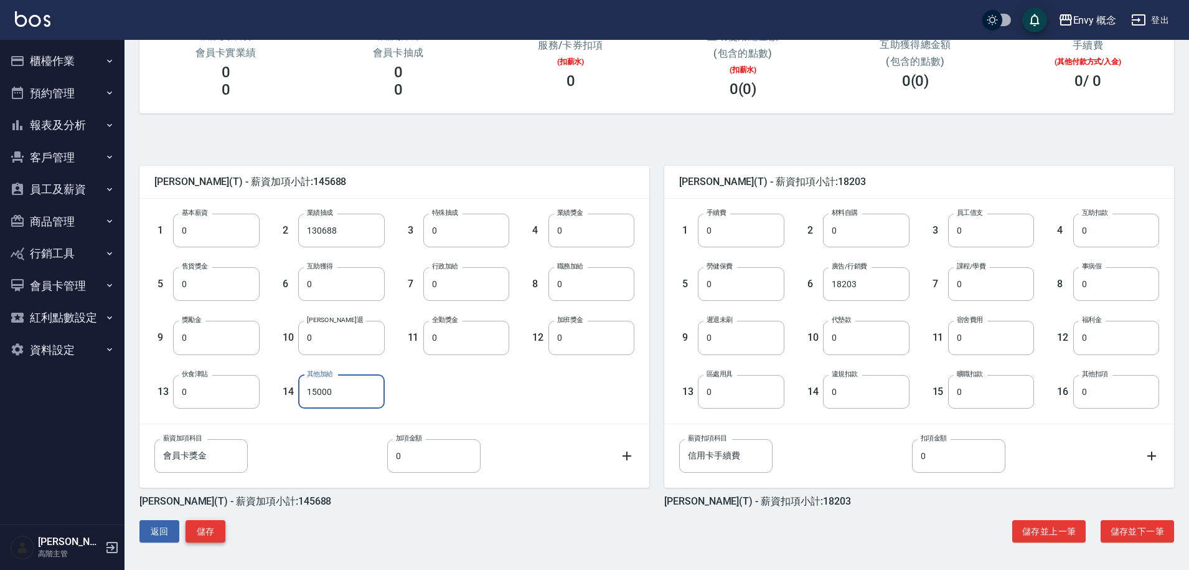
type input "15000"
click at [215, 531] on button "儲存" at bounding box center [206, 531] width 40 height 23
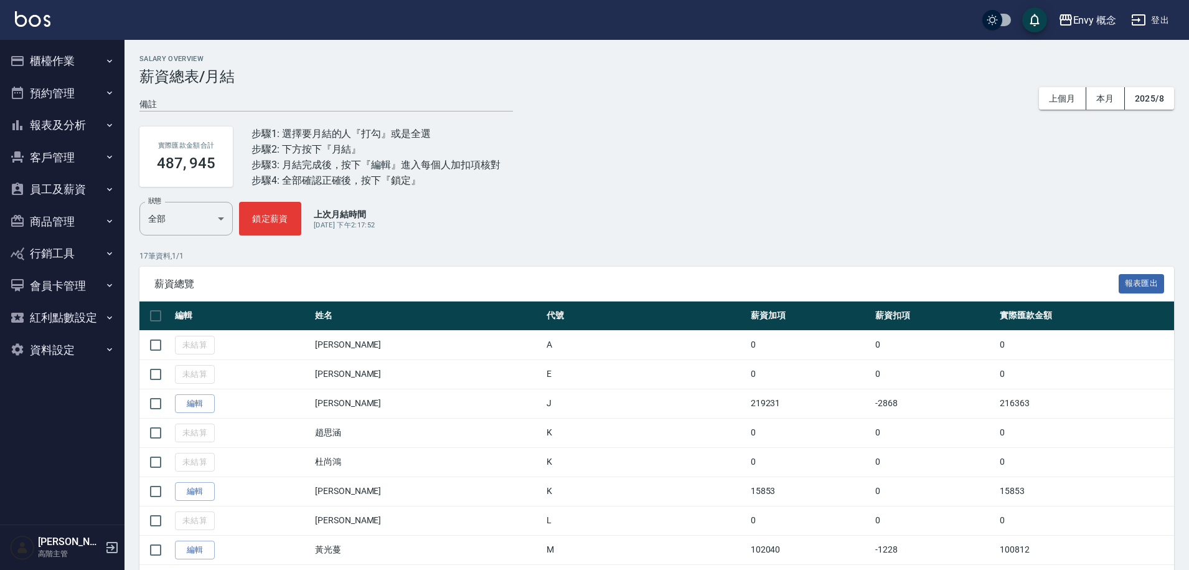
click at [77, 65] on button "櫃檯作業" at bounding box center [62, 61] width 115 height 32
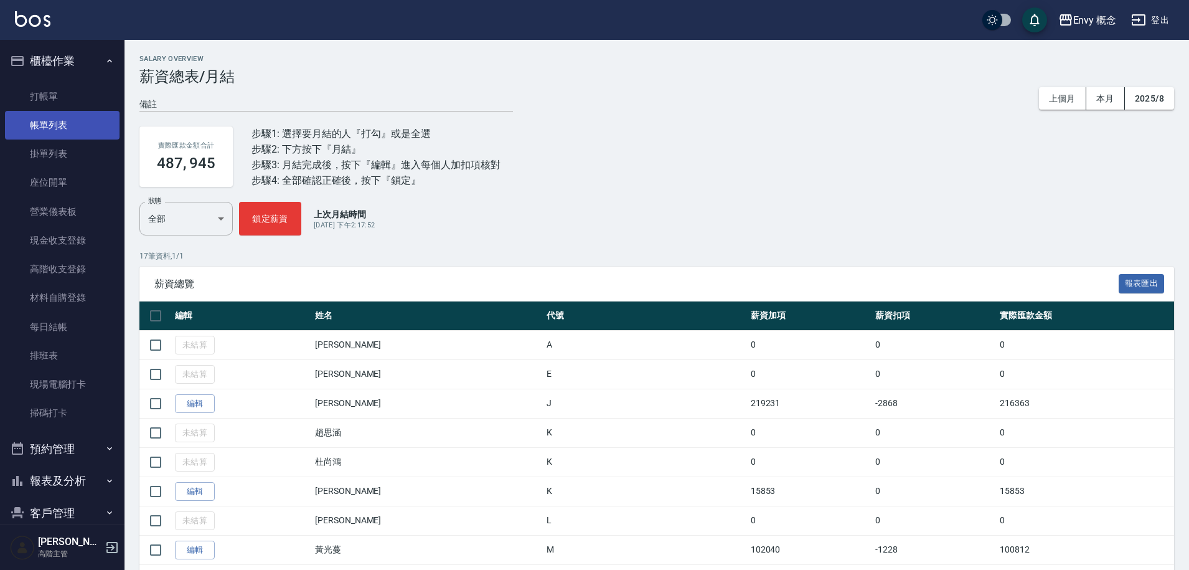
click at [85, 124] on link "帳單列表" at bounding box center [62, 125] width 115 height 29
